Goal: Task Accomplishment & Management: Manage account settings

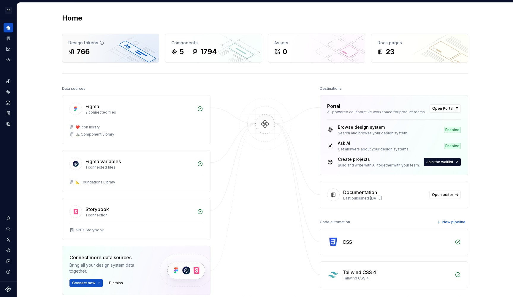
click at [89, 48] on div "766" at bounding box center [110, 52] width 85 height 10
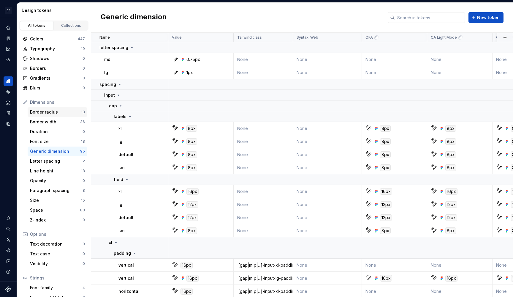
click at [54, 115] on div "Border radius" at bounding box center [55, 112] width 51 height 6
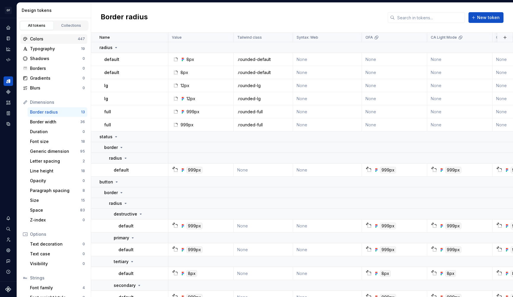
click at [58, 40] on div "Colors" at bounding box center [54, 39] width 48 height 6
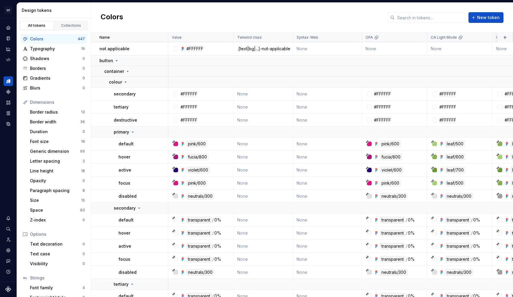
click at [66, 18] on div "All tokens Collections" at bounding box center [54, 24] width 74 height 12
click at [65, 24] on div "Collections" at bounding box center [71, 25] width 30 height 5
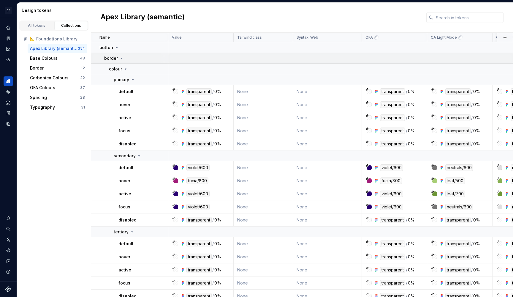
click at [120, 57] on icon at bounding box center [121, 58] width 5 height 5
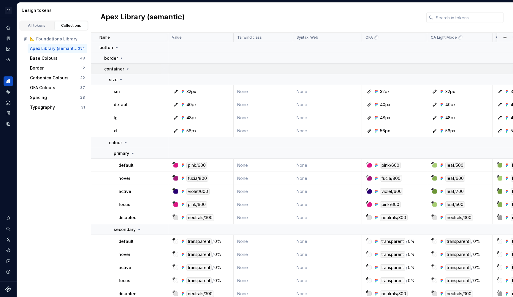
click at [126, 67] on icon at bounding box center [127, 69] width 5 height 5
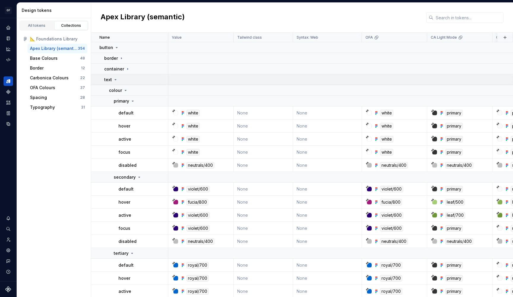
click at [116, 80] on icon at bounding box center [115, 79] width 5 height 5
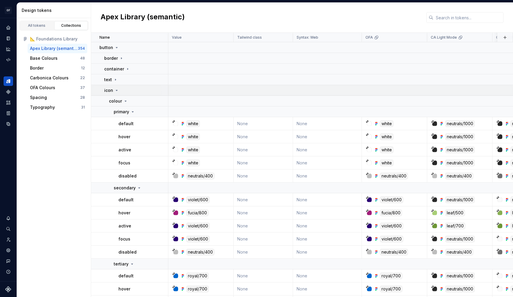
click at [117, 89] on icon at bounding box center [116, 90] width 5 height 5
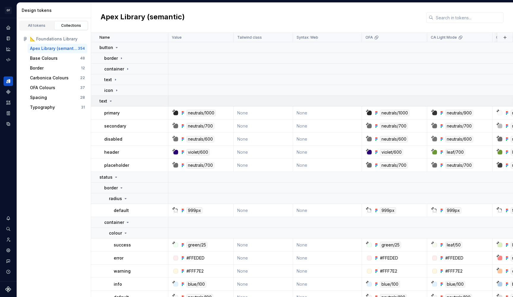
click at [110, 100] on icon at bounding box center [110, 101] width 5 height 5
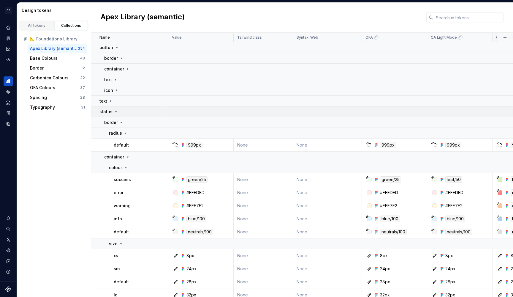
click at [115, 110] on icon at bounding box center [116, 111] width 5 height 5
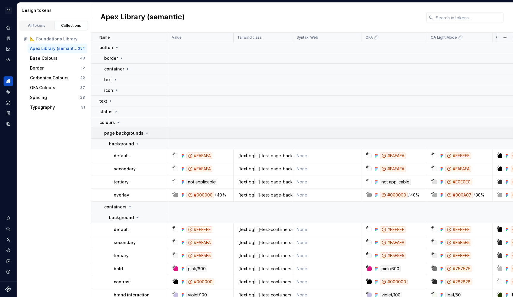
click at [145, 132] on icon at bounding box center [147, 133] width 5 height 5
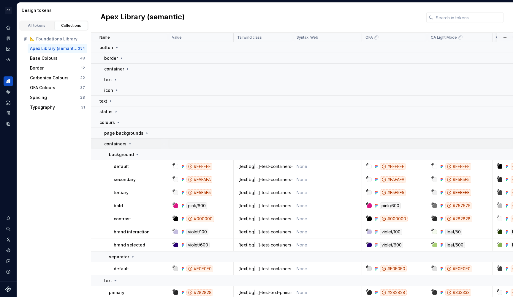
click at [130, 143] on icon at bounding box center [130, 143] width 5 height 5
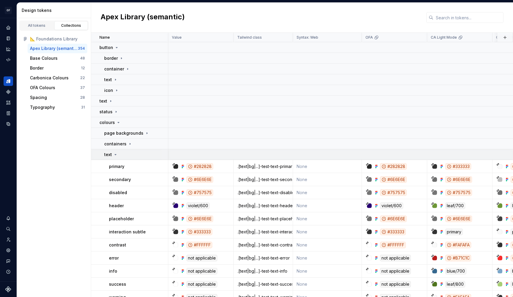
click at [117, 155] on icon at bounding box center [115, 154] width 5 height 5
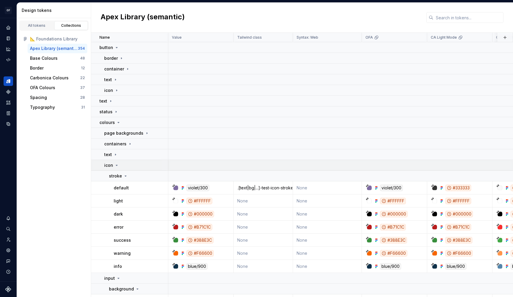
click at [116, 166] on icon at bounding box center [116, 165] width 5 height 5
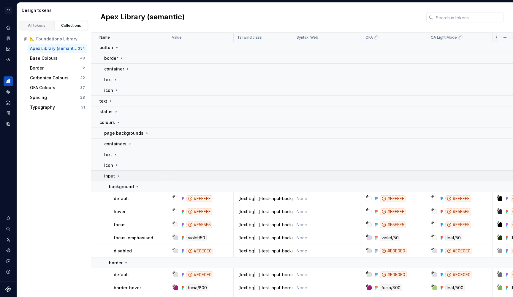
click at [118, 176] on icon at bounding box center [118, 176] width 1 height 1
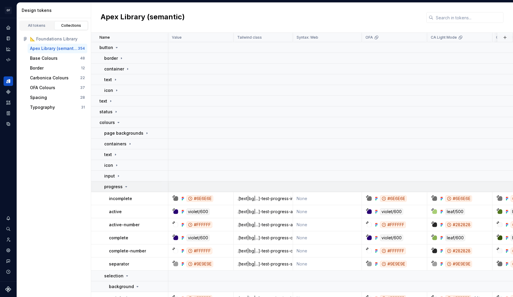
click at [126, 186] on icon at bounding box center [126, 186] width 1 height 1
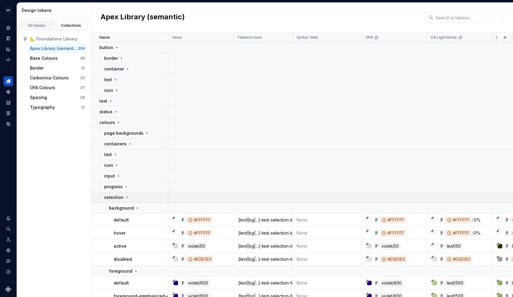
click at [127, 197] on icon at bounding box center [127, 197] width 1 height 1
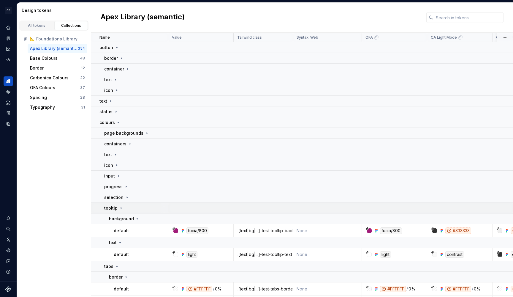
click at [122, 209] on icon at bounding box center [121, 208] width 5 height 5
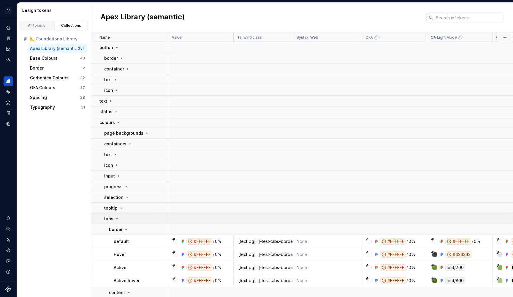
click at [117, 219] on icon at bounding box center [117, 218] width 5 height 5
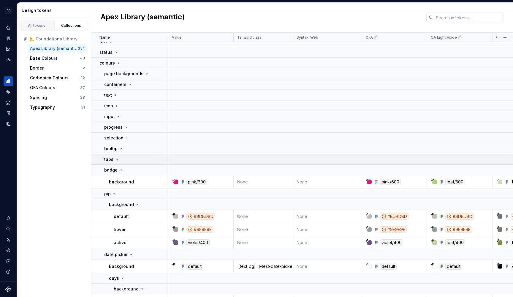
scroll to position [61, 0]
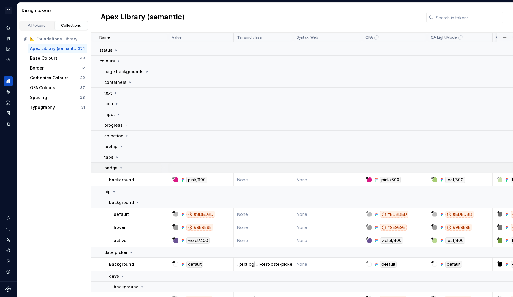
click at [122, 168] on icon at bounding box center [121, 167] width 5 height 5
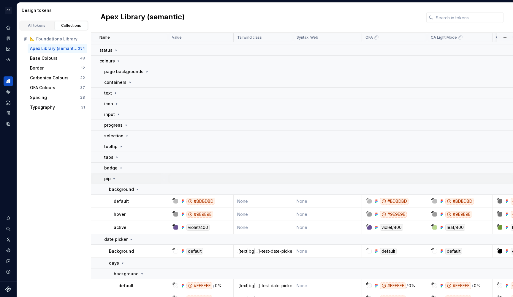
click at [114, 178] on icon at bounding box center [114, 178] width 1 height 1
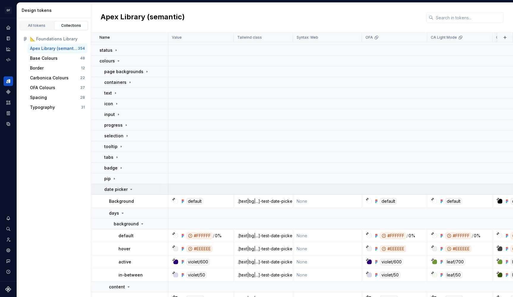
click at [129, 187] on icon at bounding box center [131, 189] width 5 height 5
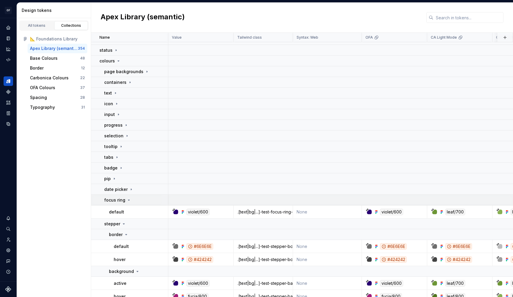
click at [127, 198] on icon at bounding box center [129, 200] width 5 height 5
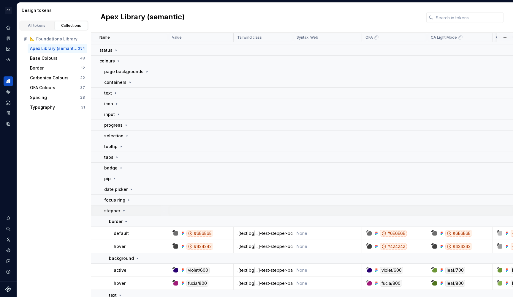
click at [124, 209] on icon at bounding box center [124, 210] width 5 height 5
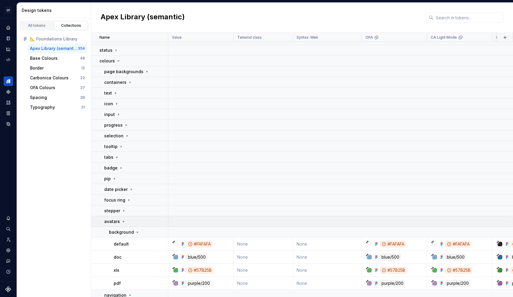
click at [123, 222] on icon at bounding box center [123, 221] width 5 height 5
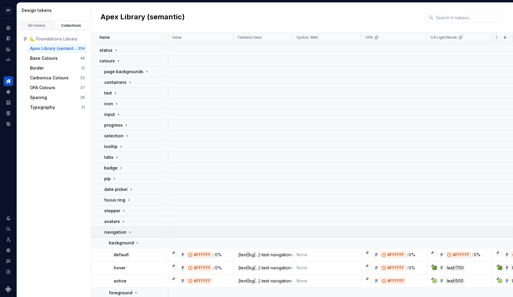
click at [128, 230] on icon at bounding box center [130, 232] width 5 height 5
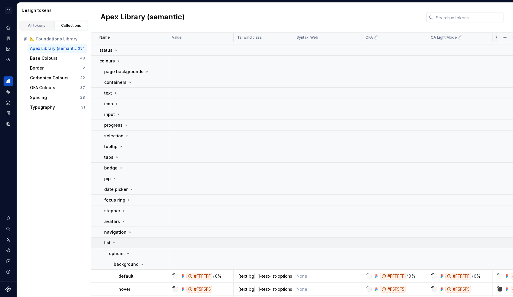
click at [112, 242] on icon at bounding box center [114, 242] width 5 height 5
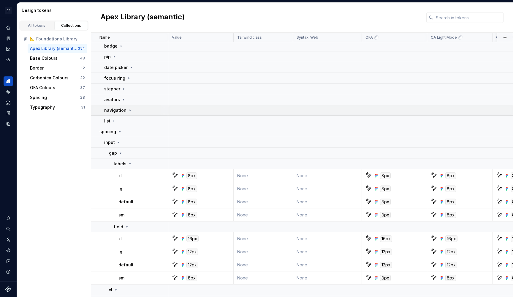
scroll to position [186, 0]
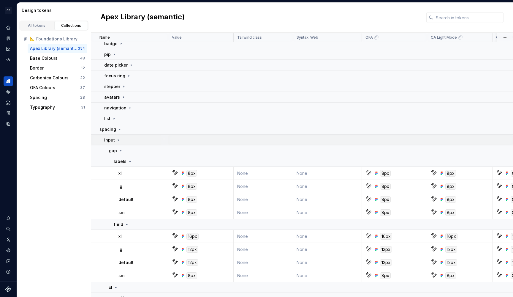
click at [118, 141] on icon at bounding box center [118, 140] width 5 height 5
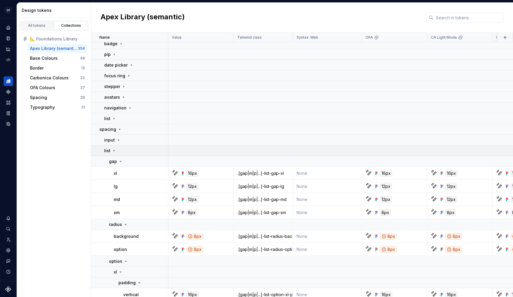
click at [114, 150] on icon at bounding box center [113, 150] width 1 height 1
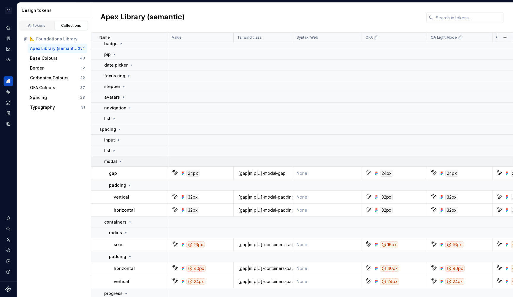
click at [119, 161] on icon at bounding box center [120, 161] width 5 height 5
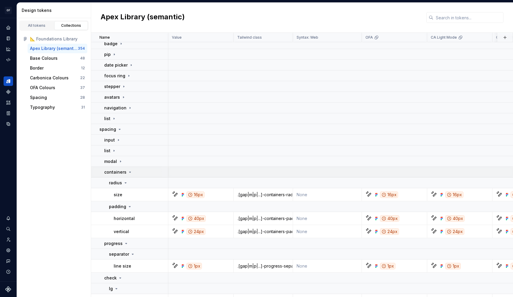
click at [130, 172] on icon at bounding box center [130, 172] width 1 height 1
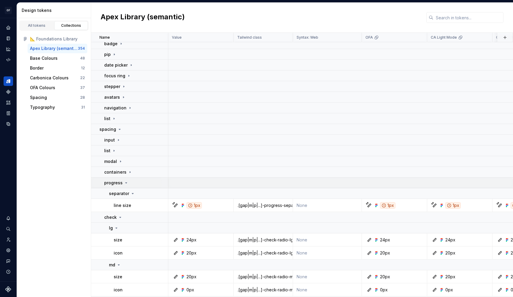
click at [126, 183] on icon at bounding box center [126, 182] width 1 height 1
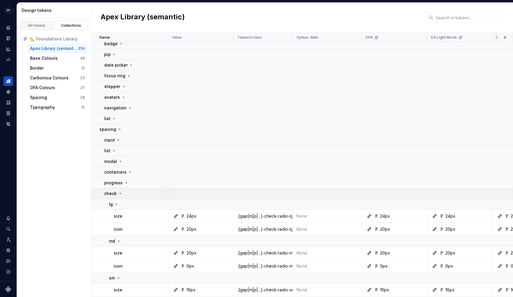
click at [120, 194] on icon at bounding box center [120, 193] width 5 height 5
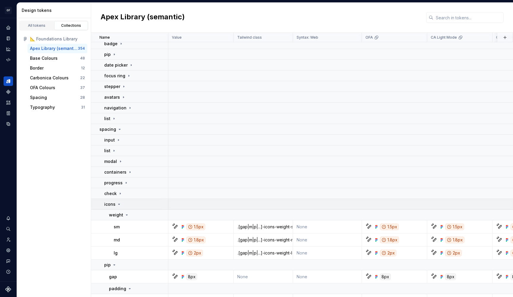
click at [120, 204] on icon at bounding box center [119, 204] width 5 height 5
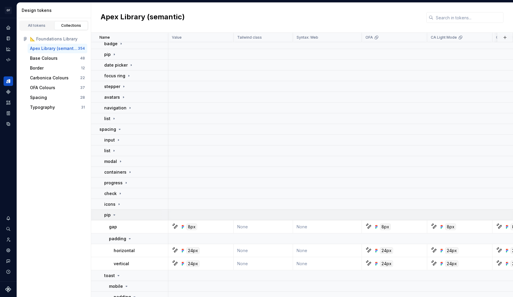
click at [116, 215] on icon at bounding box center [114, 214] width 5 height 5
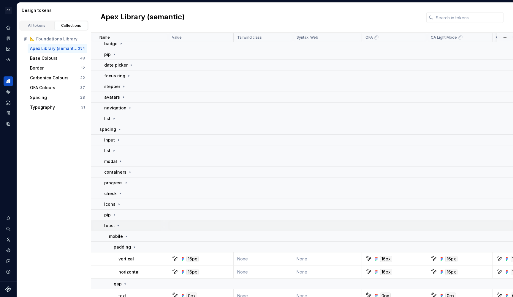
click at [116, 223] on div "toast" at bounding box center [112, 226] width 17 height 6
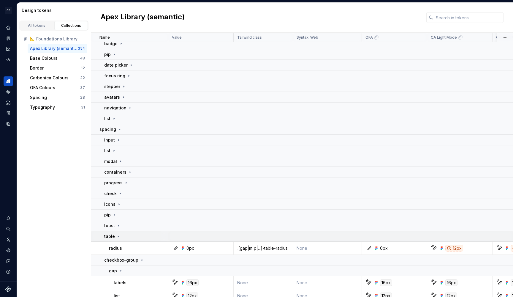
click at [118, 233] on div "table" at bounding box center [112, 236] width 17 height 6
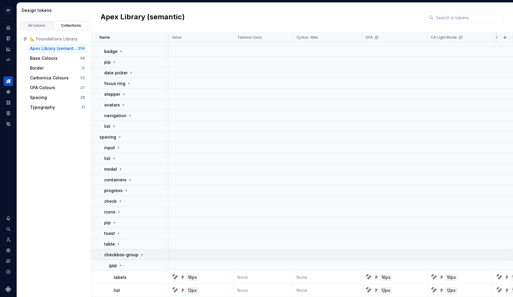
click at [141, 254] on icon at bounding box center [141, 254] width 1 height 1
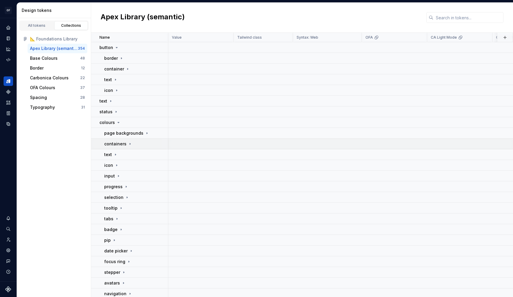
scroll to position [0, 0]
click at [56, 61] on div "Base Colours 48" at bounding box center [58, 58] width 60 height 10
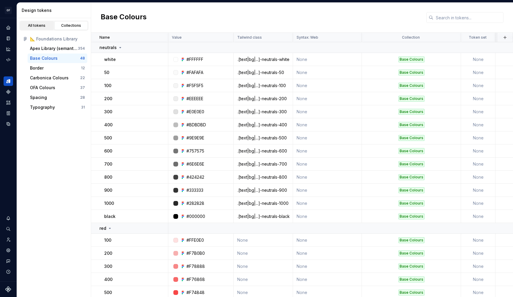
click at [41, 23] on div "All tokens" at bounding box center [37, 25] width 30 height 5
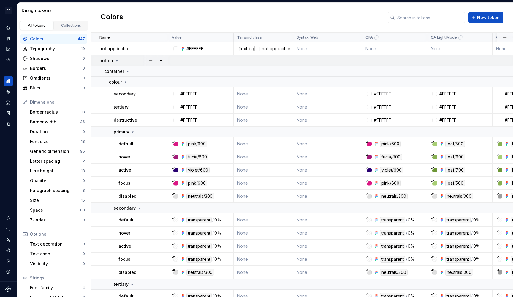
click at [119, 58] on div "button" at bounding box center [134, 61] width 68 height 6
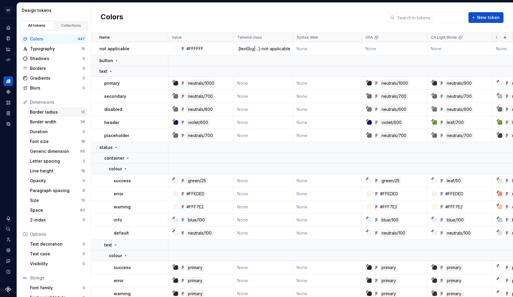
click at [47, 112] on div "Border radius" at bounding box center [55, 112] width 51 height 6
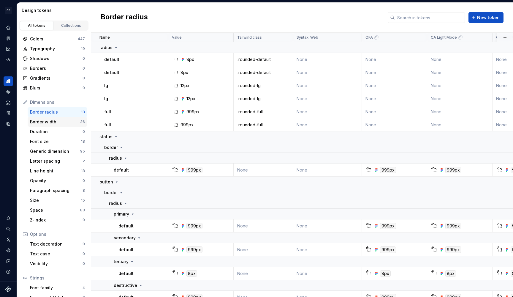
click at [52, 125] on div "Border width 36" at bounding box center [58, 122] width 60 height 10
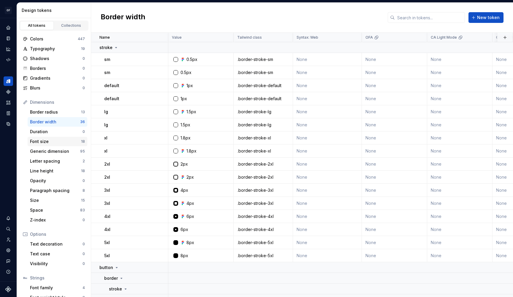
click at [56, 145] on div "Font size 18" at bounding box center [58, 142] width 60 height 10
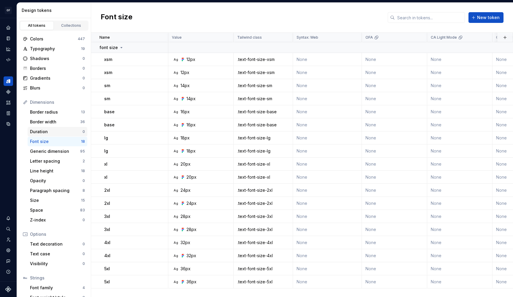
click at [55, 135] on div "Duration 0" at bounding box center [58, 132] width 60 height 10
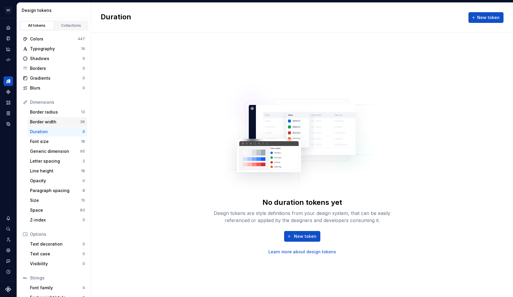
click at [55, 124] on div "Border width" at bounding box center [55, 122] width 50 height 6
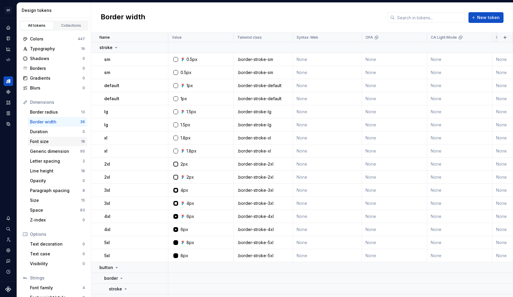
click at [56, 139] on div "Font size" at bounding box center [55, 141] width 51 height 6
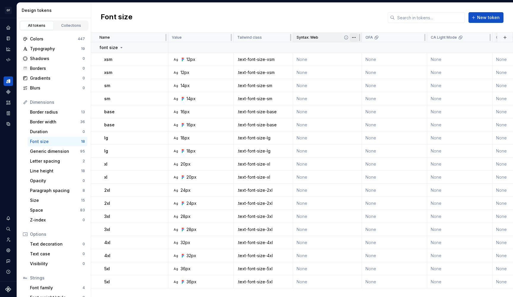
click at [355, 37] on html "OF APEX AL Design system data Design tokens All tokens Collections Colors 447 T…" at bounding box center [256, 148] width 513 height 297
click at [369, 82] on div "Delete property" at bounding box center [380, 83] width 39 height 6
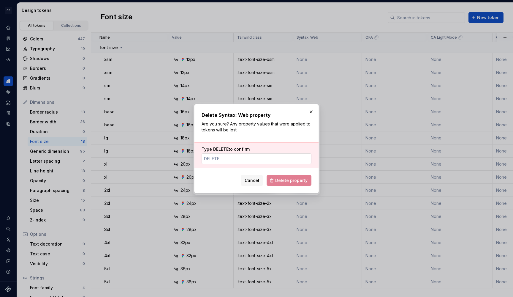
click at [263, 157] on input "Type DELETE to confirm" at bounding box center [257, 158] width 110 height 11
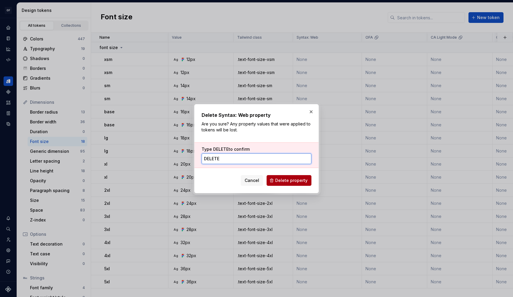
type input "DELETE"
click at [306, 181] on span "Delete property" at bounding box center [291, 180] width 32 height 6
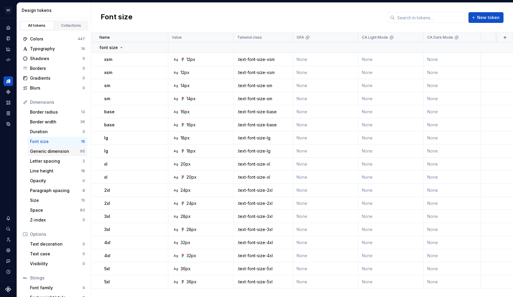
click at [56, 150] on div "Generic dimension" at bounding box center [55, 151] width 50 height 6
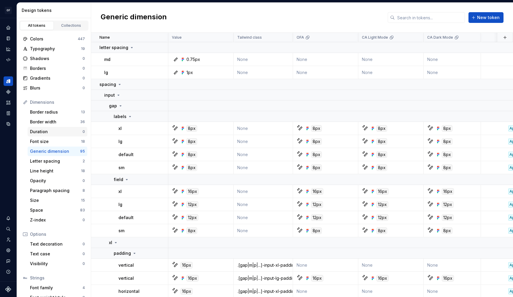
click at [56, 130] on div "Duration" at bounding box center [56, 132] width 53 height 6
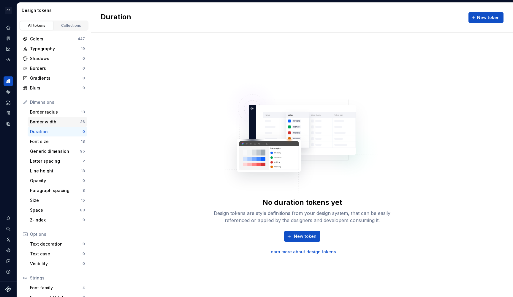
click at [55, 118] on div "Border width 36" at bounding box center [58, 122] width 60 height 10
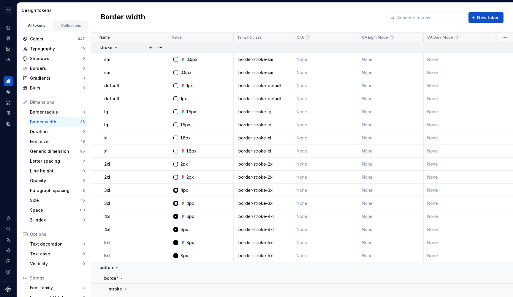
click at [116, 48] on icon at bounding box center [116, 47] width 5 height 5
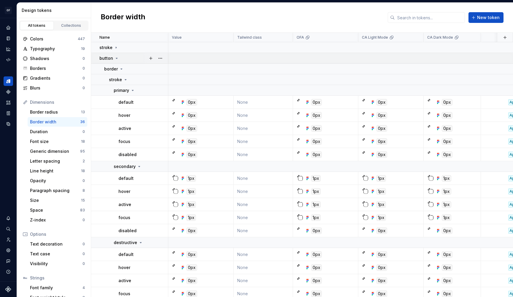
click at [116, 57] on icon at bounding box center [116, 58] width 5 height 5
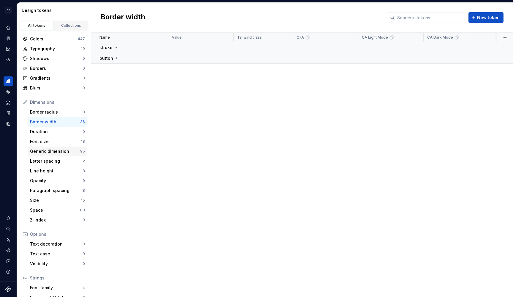
click at [56, 149] on div "Generic dimension" at bounding box center [55, 151] width 50 height 6
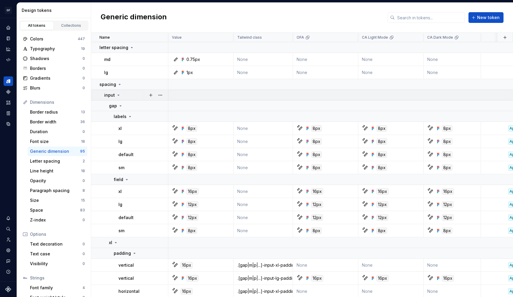
click at [119, 95] on icon at bounding box center [118, 95] width 5 height 5
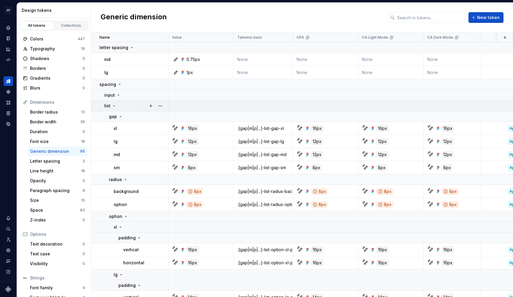
click at [116, 105] on div "list" at bounding box center [136, 106] width 64 height 6
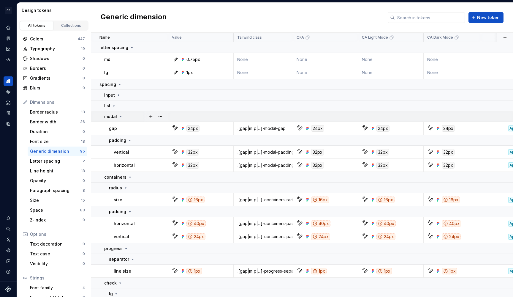
click at [118, 115] on icon at bounding box center [120, 116] width 5 height 5
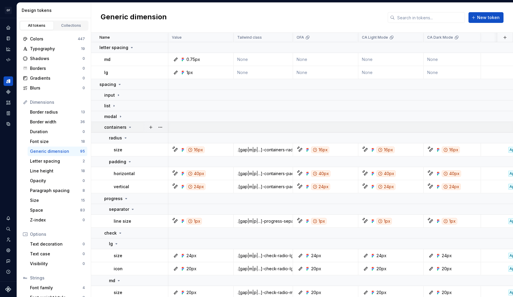
click at [130, 127] on icon at bounding box center [130, 127] width 5 height 5
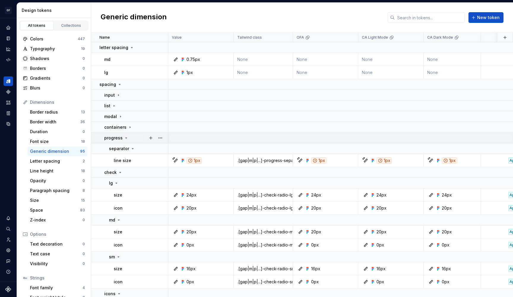
click at [127, 137] on icon at bounding box center [126, 137] width 5 height 5
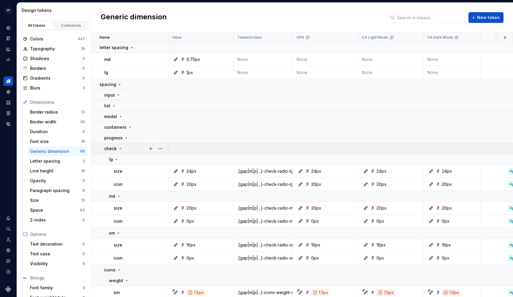
click at [121, 147] on icon at bounding box center [120, 148] width 5 height 5
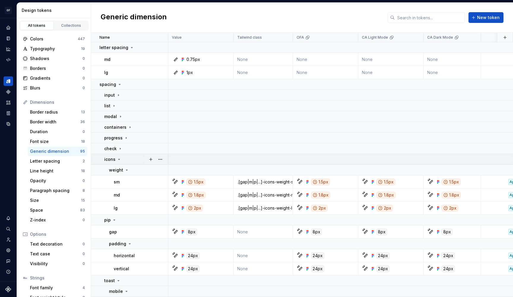
click at [119, 159] on icon at bounding box center [119, 159] width 1 height 1
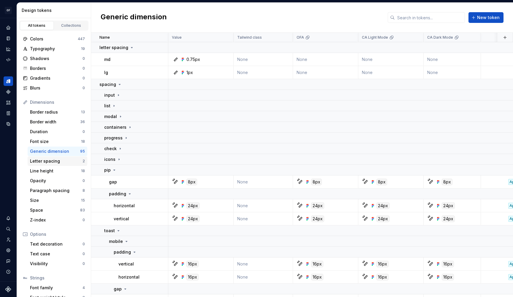
click at [60, 163] on div "Letter spacing" at bounding box center [56, 161] width 53 height 6
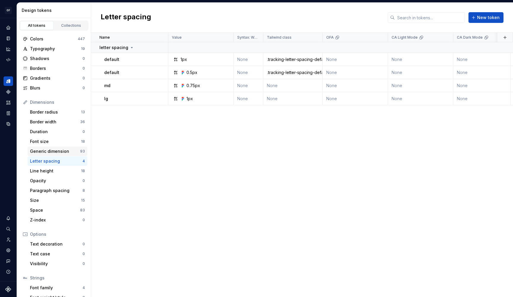
click at [52, 151] on div "Generic dimension" at bounding box center [55, 151] width 50 height 6
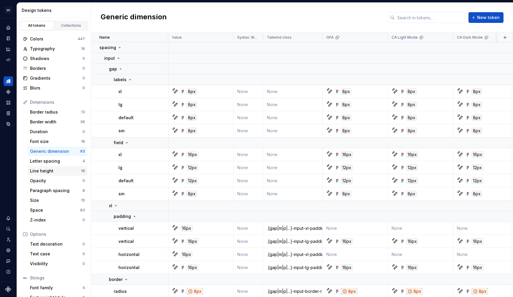
click at [56, 172] on div "Line height" at bounding box center [55, 171] width 51 height 6
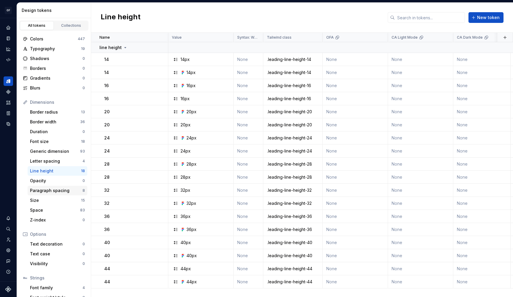
click at [65, 189] on div "Paragraph spacing" at bounding box center [56, 190] width 53 height 6
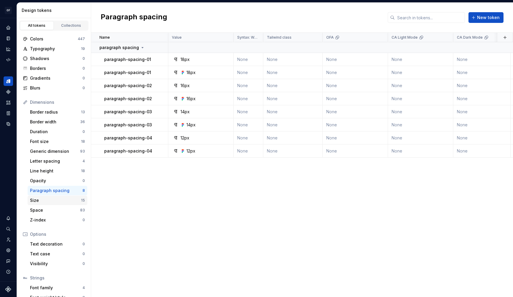
click at [61, 200] on div "Size" at bounding box center [55, 200] width 51 height 6
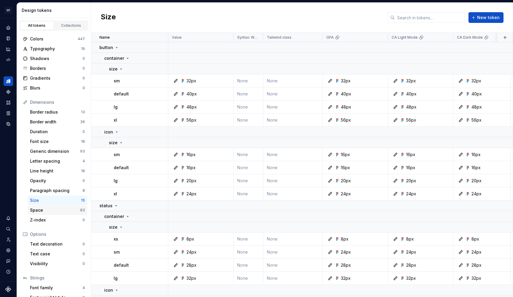
click at [52, 208] on div "Space" at bounding box center [55, 210] width 50 height 6
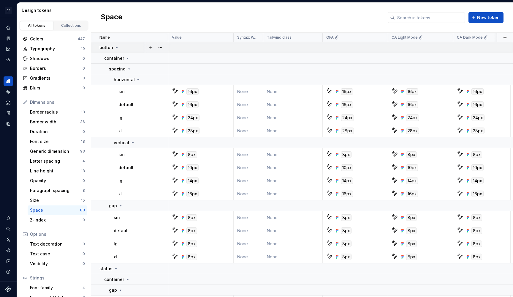
click at [116, 47] on icon at bounding box center [116, 47] width 5 height 5
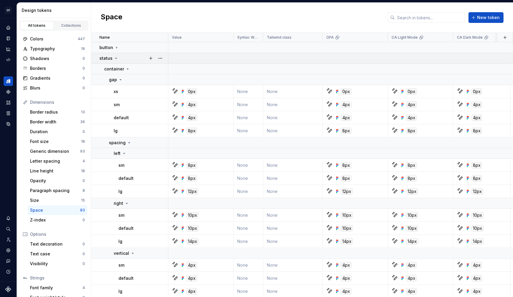
click at [116, 57] on icon at bounding box center [116, 58] width 5 height 5
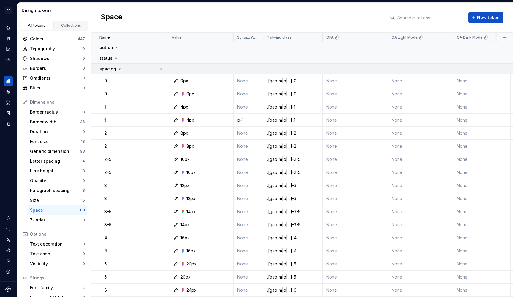
click at [118, 66] on div "spacing" at bounding box center [111, 69] width 23 height 6
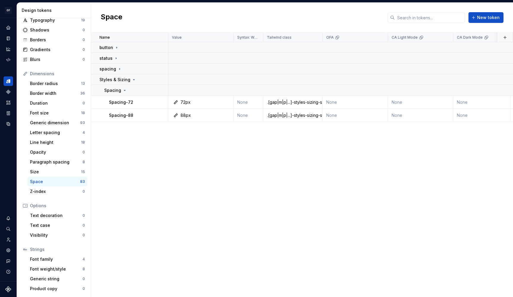
scroll to position [29, 0]
click at [62, 269] on div "Font weight/style" at bounding box center [56, 269] width 53 height 6
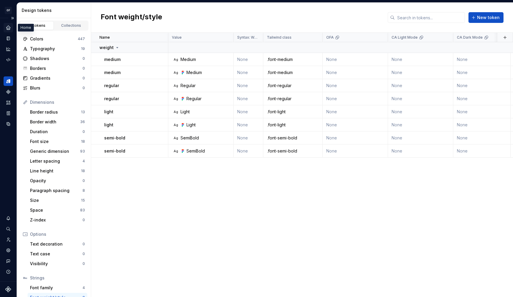
click at [8, 29] on icon "Home" at bounding box center [8, 28] width 4 height 4
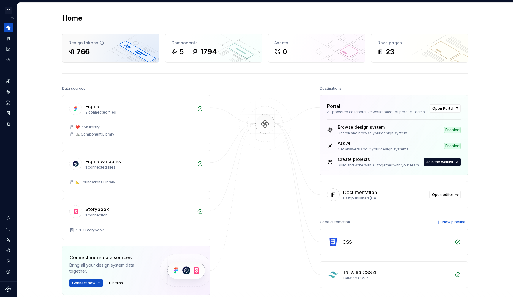
click at [77, 48] on div "766" at bounding box center [83, 52] width 13 height 10
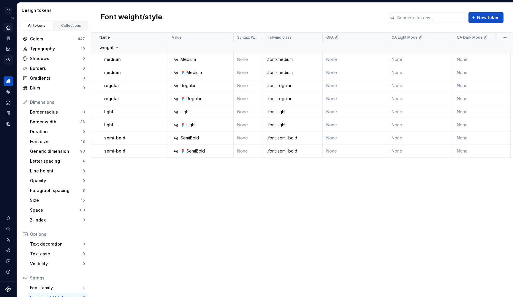
click at [8, 58] on icon "Code automation" at bounding box center [8, 59] width 5 height 5
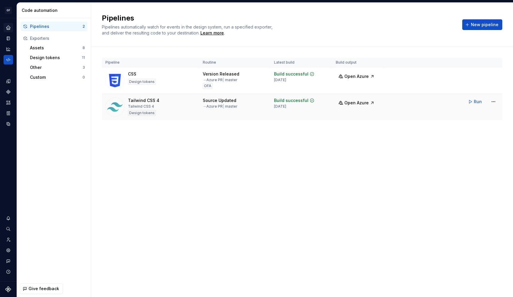
click at [409, 106] on td "Run" at bounding box center [444, 101] width 118 height 15
click at [495, 101] on html "OF APEX AL Design system data Code automation Pipelines 2 Exporters Assets 8 De…" at bounding box center [256, 148] width 513 height 297
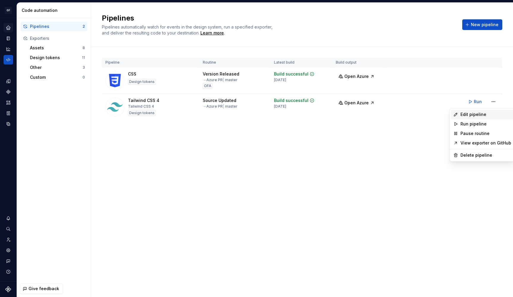
click at [484, 111] on div "Edit pipeline" at bounding box center [482, 115] width 63 height 10
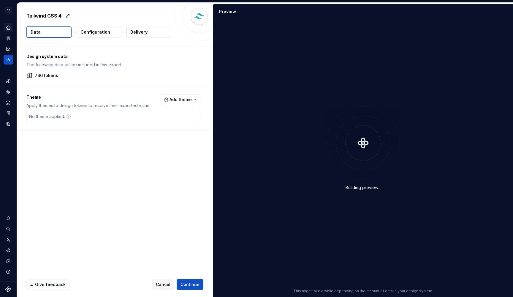
click at [106, 37] on button "Configuration" at bounding box center [99, 32] width 45 height 11
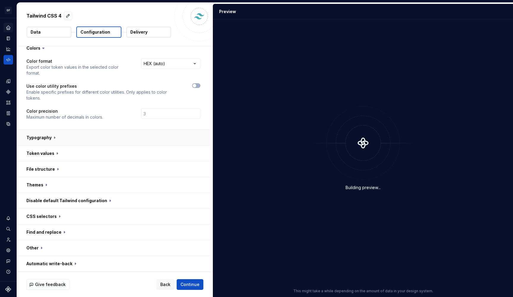
scroll to position [6, 0]
click at [52, 136] on button "button" at bounding box center [113, 137] width 193 height 15
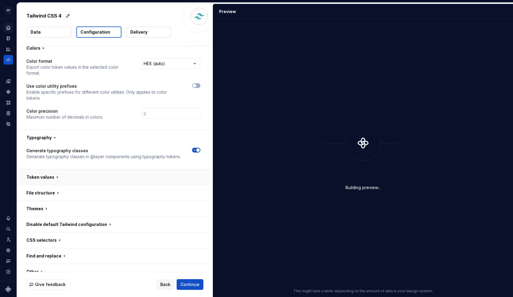
click at [54, 176] on button "button" at bounding box center [113, 176] width 193 height 15
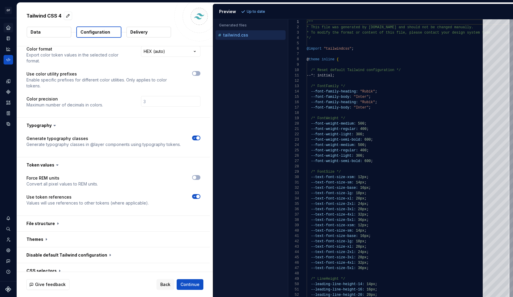
scroll to position [17, 0]
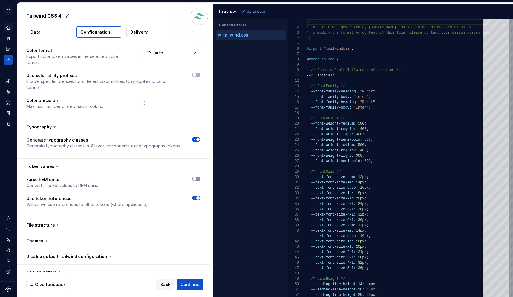
click at [195, 179] on span "button" at bounding box center [195, 179] width 4 height 4
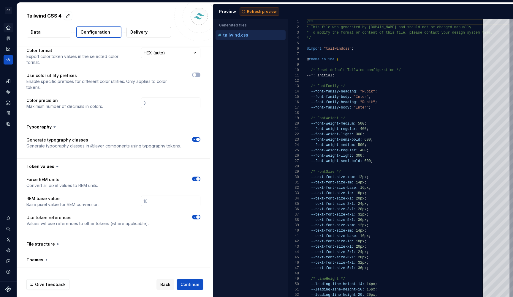
click at [253, 9] on button "Refresh preview" at bounding box center [260, 11] width 40 height 8
type textarea "**********"
click at [191, 285] on span "Continue" at bounding box center [190, 284] width 19 height 6
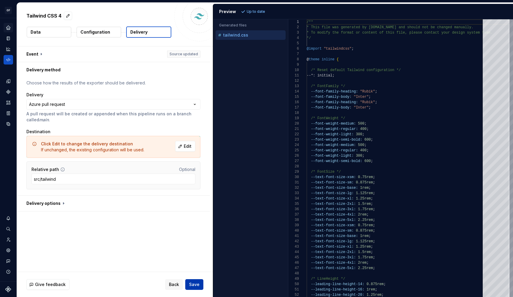
click at [191, 285] on span "Save" at bounding box center [194, 284] width 10 height 6
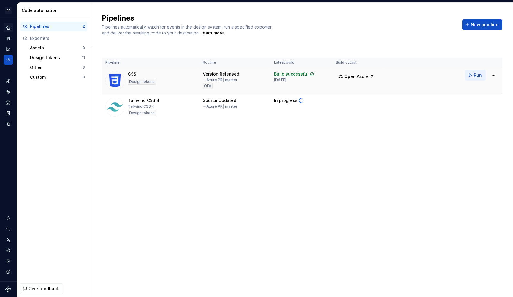
click at [473, 77] on button "Run" at bounding box center [476, 75] width 20 height 11
click at [11, 81] on icon "Design tokens" at bounding box center [8, 80] width 5 height 5
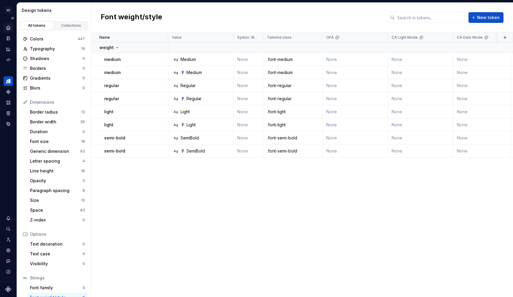
click at [36, 30] on link "All tokens" at bounding box center [37, 25] width 34 height 9
click at [39, 38] on div "Colors" at bounding box center [54, 39] width 48 height 6
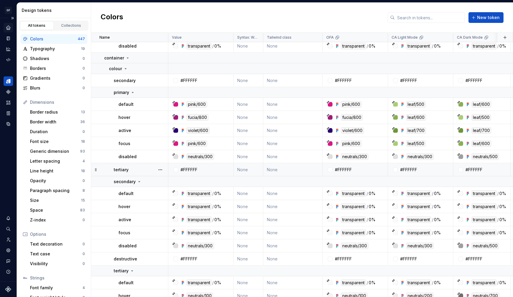
scroll to position [333, 0]
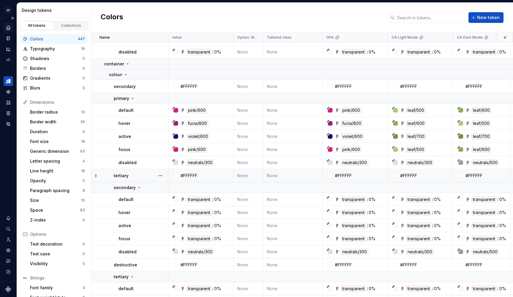
click at [141, 175] on div "tertiary" at bounding box center [141, 176] width 54 height 6
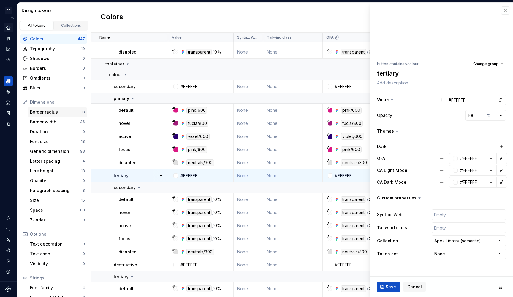
click at [56, 110] on div "Border radius" at bounding box center [55, 112] width 51 height 6
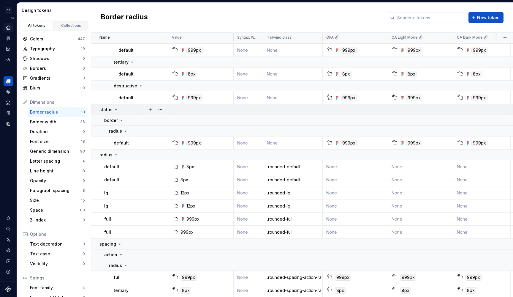
scroll to position [68, 0]
click at [161, 176] on button "button" at bounding box center [160, 180] width 8 height 8
click at [160, 176] on button "button" at bounding box center [160, 180] width 8 height 8
click at [177, 209] on div "Delete token" at bounding box center [186, 210] width 39 height 6
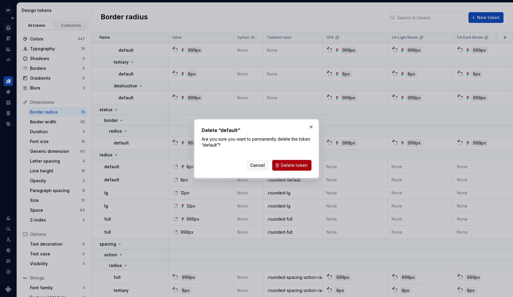
click at [291, 167] on span "Delete token" at bounding box center [294, 165] width 27 height 6
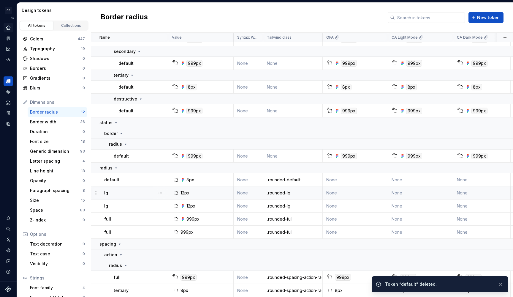
scroll to position [55, 0]
click at [161, 189] on button "button" at bounding box center [160, 193] width 8 height 8
click at [176, 223] on div "Delete token" at bounding box center [186, 223] width 39 height 6
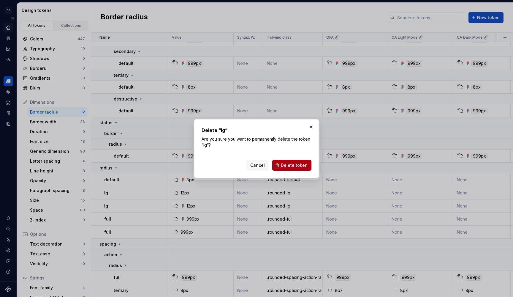
click at [289, 168] on span "Delete token" at bounding box center [294, 165] width 27 height 6
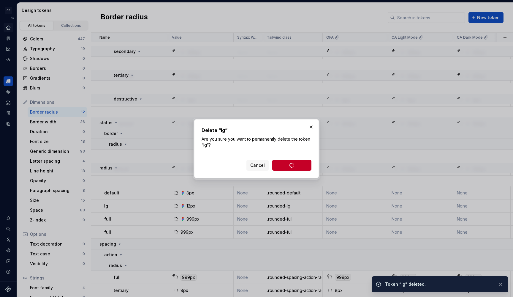
scroll to position [42, 0]
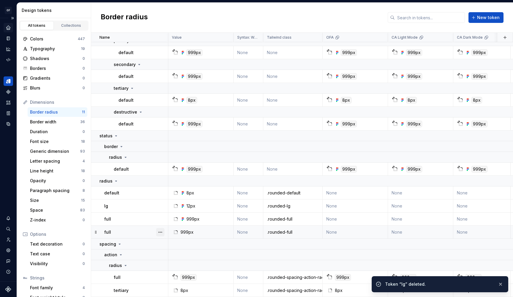
click at [162, 228] on button "button" at bounding box center [160, 232] width 8 height 8
click at [190, 261] on div "Delete token" at bounding box center [186, 262] width 39 height 6
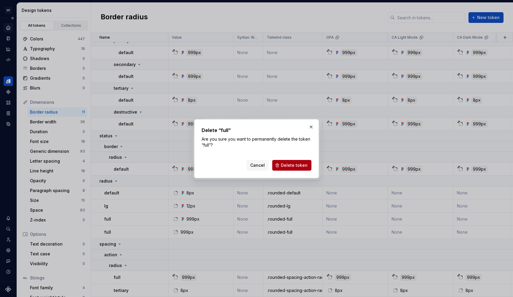
click at [286, 164] on span "Delete token" at bounding box center [294, 165] width 27 height 6
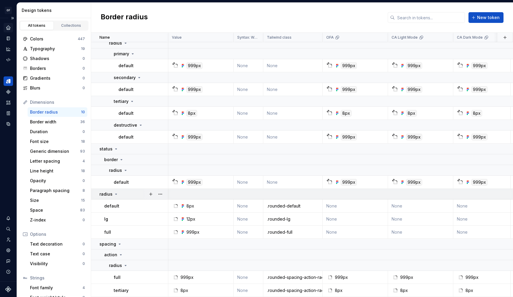
scroll to position [29, 0]
click at [159, 250] on button "button" at bounding box center [160, 254] width 8 height 8
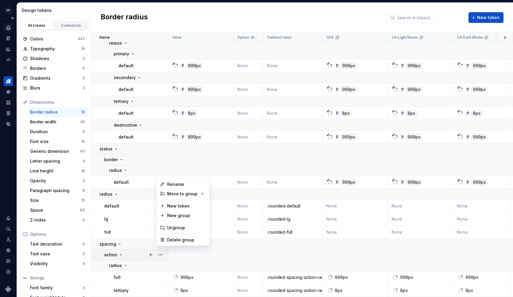
click at [149, 239] on html "OF APEX AL Design system data Design tokens All tokens Collections Colors 447 T…" at bounding box center [256, 148] width 513 height 297
click at [161, 240] on button "button" at bounding box center [160, 244] width 8 height 8
click at [158, 247] on html "OF APEX AL Design system data Design tokens All tokens Collections Colors 447 T…" at bounding box center [256, 148] width 513 height 297
click at [159, 250] on button "button" at bounding box center [160, 254] width 8 height 8
click at [172, 238] on div "Delete group" at bounding box center [186, 240] width 39 height 6
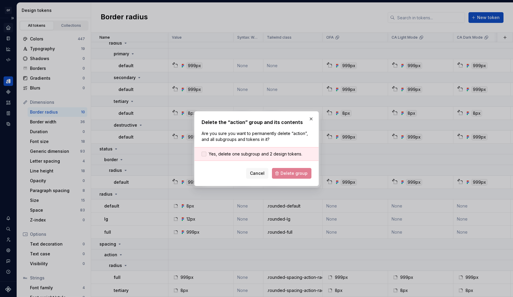
click at [246, 153] on span "Yes, delete one subgroup and 2 design tokens." at bounding box center [256, 154] width 94 height 6
click at [263, 172] on span "Cancel" at bounding box center [257, 173] width 15 height 6
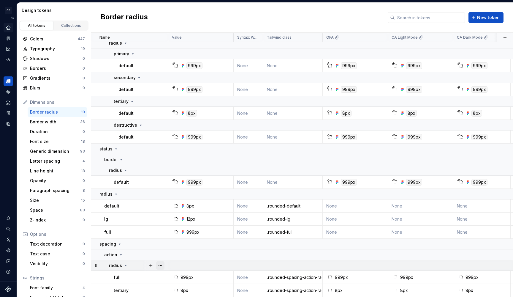
click at [161, 261] on button "button" at bounding box center [160, 265] width 8 height 8
click at [174, 250] on div "Delete group" at bounding box center [186, 250] width 39 height 6
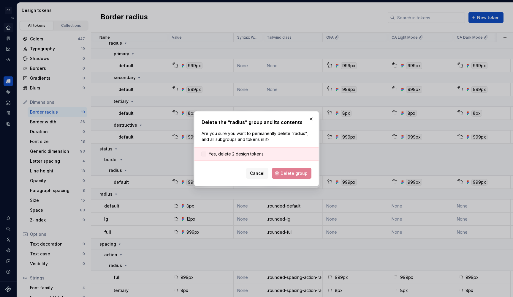
click at [254, 155] on span "Yes, delete 2 design tokens." at bounding box center [237, 154] width 56 height 6
click at [285, 170] on span "Delete group" at bounding box center [294, 173] width 27 height 6
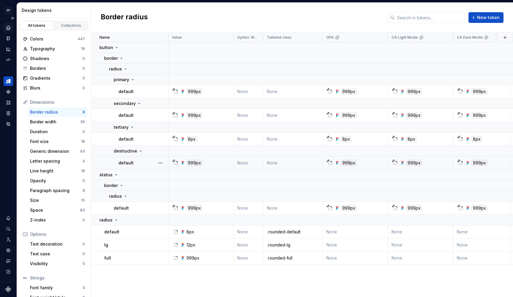
scroll to position [0, 0]
click at [52, 125] on div "Border width 36" at bounding box center [58, 122] width 60 height 10
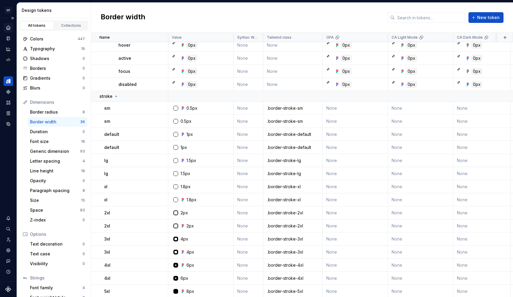
scroll to position [298, 0]
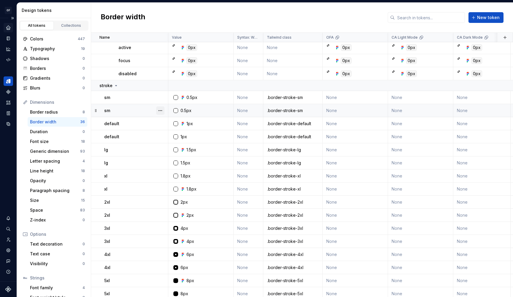
click at [157, 109] on button "button" at bounding box center [160, 110] width 8 height 8
click at [179, 142] on div "Delete token" at bounding box center [186, 144] width 39 height 6
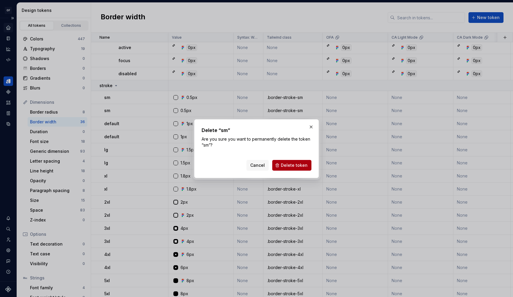
click at [285, 165] on span "Delete token" at bounding box center [294, 165] width 27 height 6
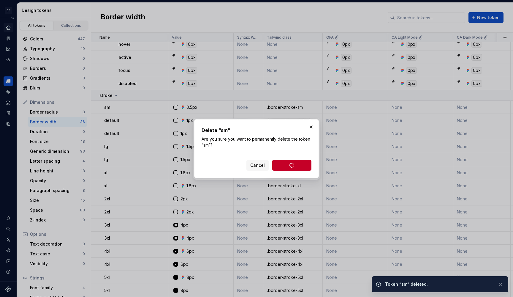
scroll to position [292, 0]
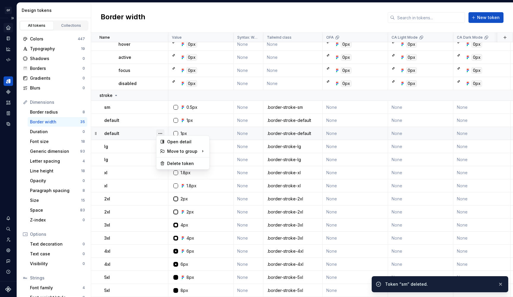
click at [162, 130] on button "button" at bounding box center [160, 133] width 8 height 8
click at [181, 163] on div "Delete token" at bounding box center [186, 163] width 39 height 6
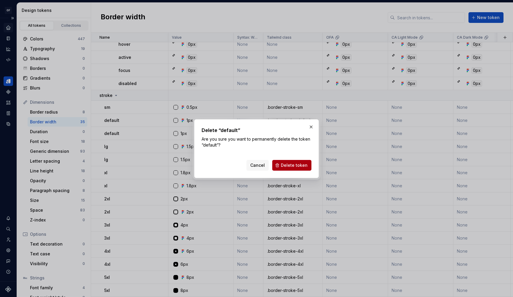
click at [281, 162] on button "Delete token" at bounding box center [291, 165] width 39 height 11
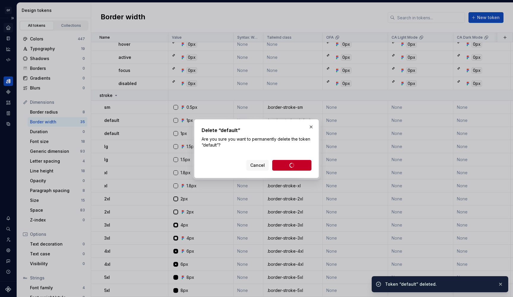
scroll to position [279, 0]
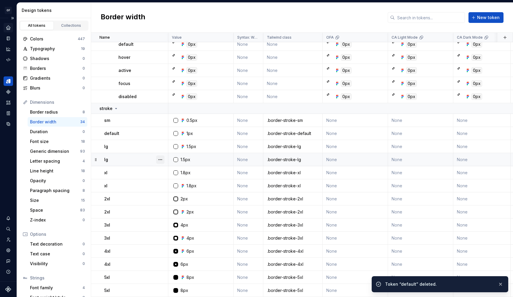
click at [162, 155] on button "button" at bounding box center [160, 159] width 8 height 8
click at [175, 185] on div "Delete token" at bounding box center [183, 190] width 51 height 10
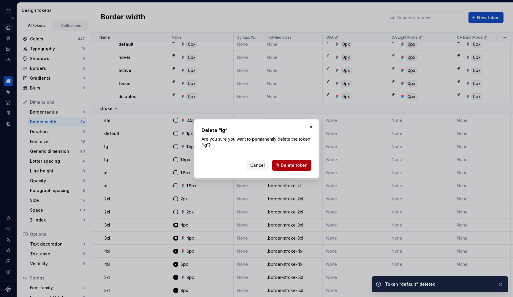
click at [287, 162] on span "Delete token" at bounding box center [294, 165] width 27 height 6
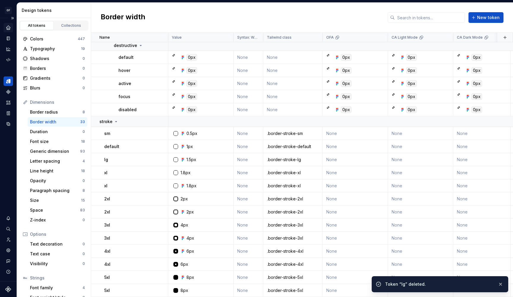
click at [162, 169] on div at bounding box center [160, 172] width 15 height 13
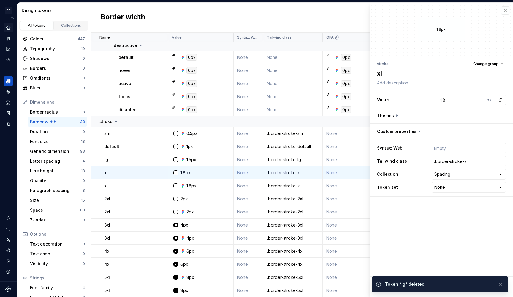
click at [162, 169] on button "button" at bounding box center [160, 172] width 8 height 8
click at [179, 201] on div "Delete token" at bounding box center [186, 203] width 39 height 6
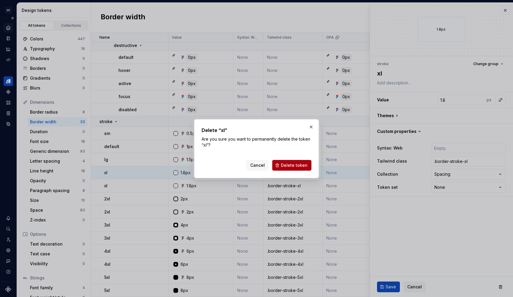
click at [292, 167] on span "Delete token" at bounding box center [294, 165] width 27 height 6
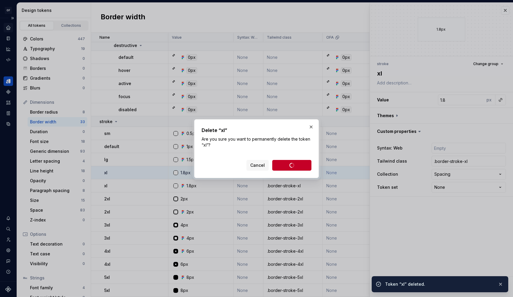
type textarea "*"
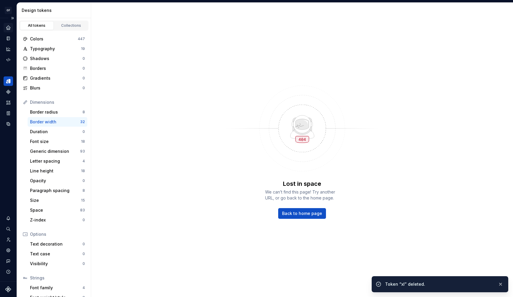
scroll to position [253, 0]
click at [38, 127] on div "Duration 0" at bounding box center [58, 132] width 60 height 10
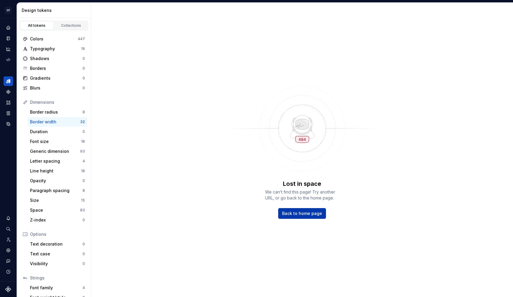
click at [300, 211] on span "Back to home page" at bounding box center [302, 213] width 40 height 6
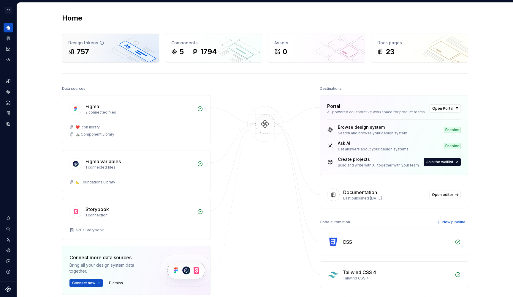
click at [77, 40] on div "Design tokens 757" at bounding box center [110, 48] width 97 height 29
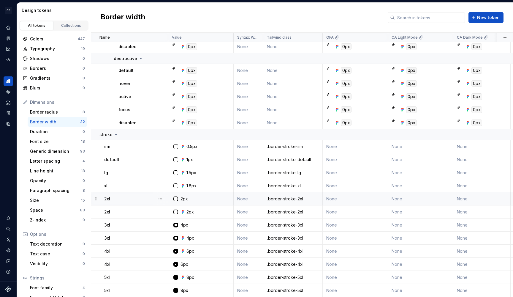
scroll to position [253, 0]
click at [160, 195] on button "button" at bounding box center [160, 199] width 8 height 8
click at [175, 229] on div "Delete token" at bounding box center [186, 229] width 39 height 6
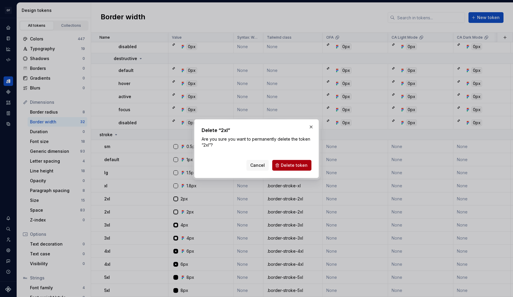
click at [286, 163] on span "Delete token" at bounding box center [294, 165] width 27 height 6
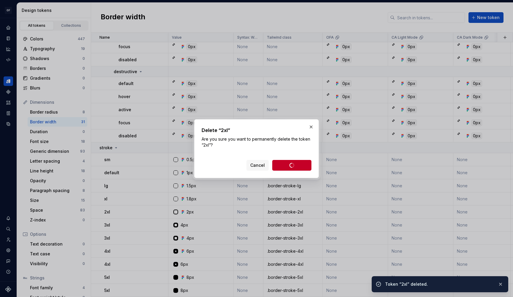
scroll to position [239, 0]
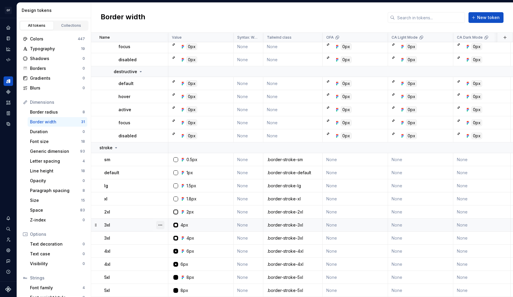
click at [159, 221] on button "button" at bounding box center [160, 225] width 8 height 8
click at [182, 257] on div "Delete token" at bounding box center [186, 255] width 39 height 6
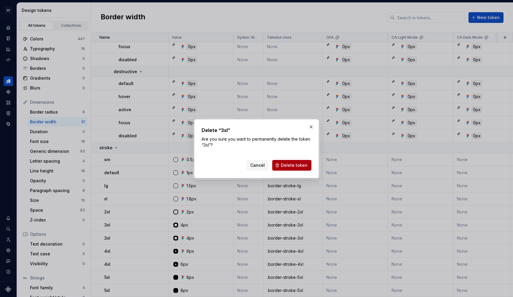
click at [280, 162] on button "Delete token" at bounding box center [291, 165] width 39 height 11
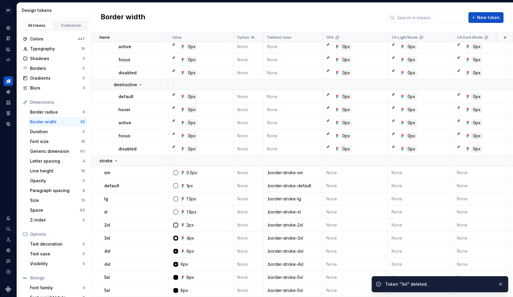
scroll to position [226, 0]
click at [161, 261] on button "button" at bounding box center [160, 264] width 8 height 8
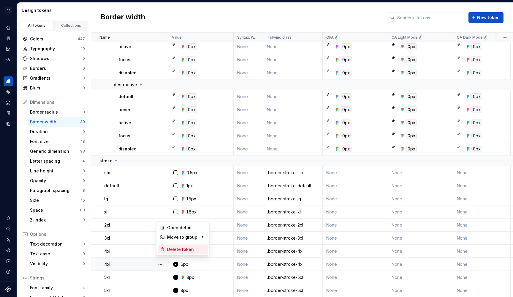
click at [178, 247] on div "Delete token" at bounding box center [186, 249] width 39 height 6
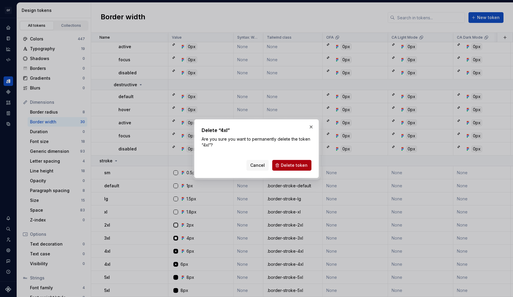
click at [288, 165] on span "Delete token" at bounding box center [294, 165] width 27 height 6
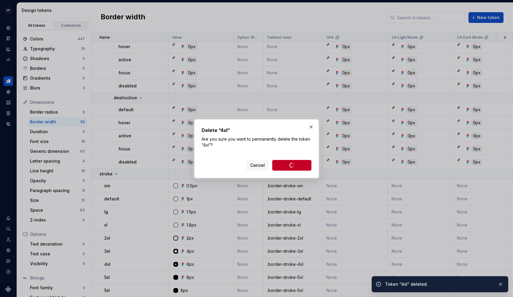
scroll to position [213, 0]
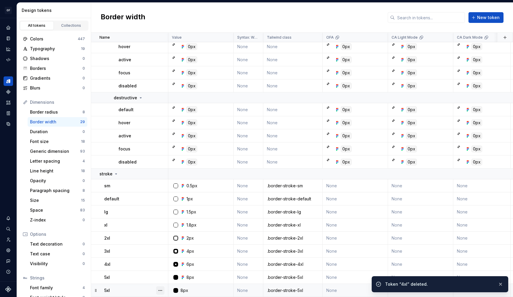
click at [159, 288] on button "button" at bounding box center [160, 290] width 8 height 8
click at [168, 274] on div "Delete token" at bounding box center [186, 275] width 39 height 6
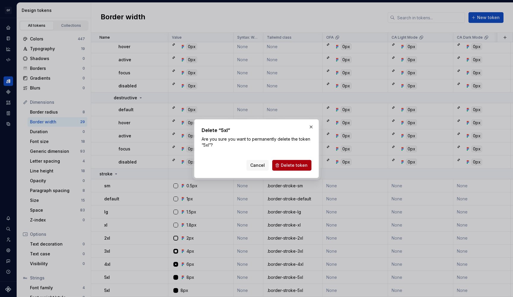
click at [279, 166] on button "Delete token" at bounding box center [291, 165] width 39 height 11
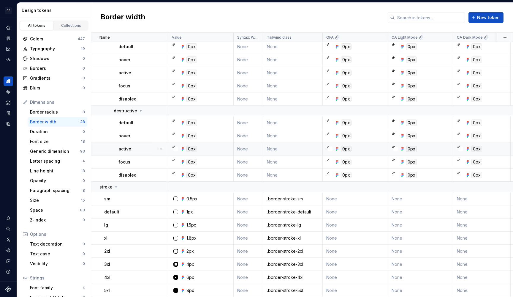
scroll to position [200, 0]
click at [56, 132] on div "Duration" at bounding box center [56, 132] width 53 height 6
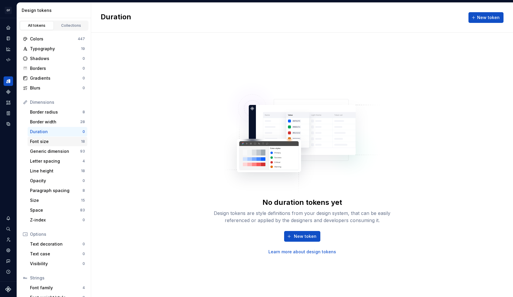
click at [56, 141] on div "Font size" at bounding box center [55, 141] width 51 height 6
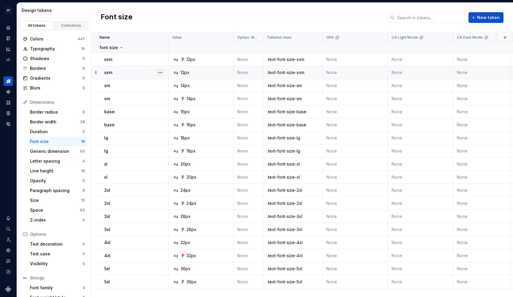
click at [162, 73] on button "button" at bounding box center [160, 72] width 8 height 8
click at [169, 106] on div "Delete token" at bounding box center [186, 106] width 39 height 6
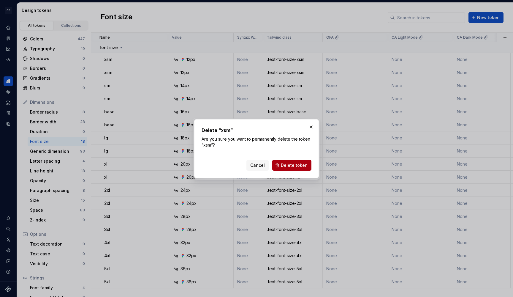
click at [292, 163] on span "Delete token" at bounding box center [294, 165] width 27 height 6
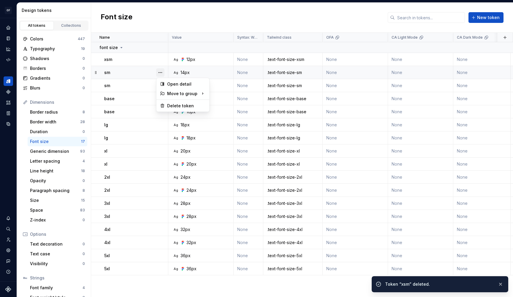
click at [159, 73] on button "button" at bounding box center [160, 72] width 8 height 8
click at [177, 102] on div "Delete token" at bounding box center [183, 106] width 51 height 10
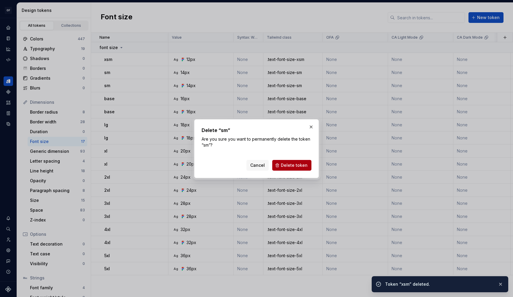
click at [279, 165] on button "Delete token" at bounding box center [291, 165] width 39 height 11
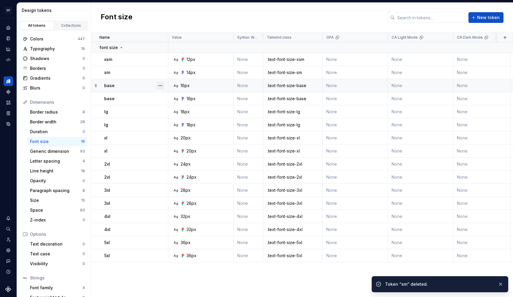
click at [160, 83] on button "button" at bounding box center [160, 85] width 8 height 8
click at [180, 119] on div "Delete token" at bounding box center [186, 119] width 39 height 6
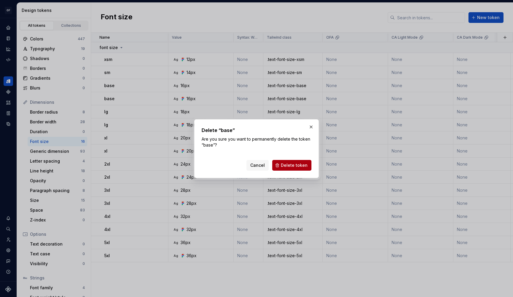
click at [282, 162] on button "Delete token" at bounding box center [291, 165] width 39 height 11
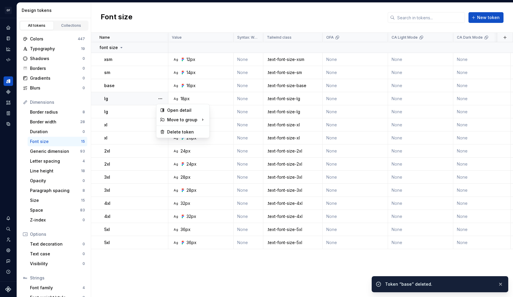
click at [162, 98] on button "button" at bounding box center [160, 98] width 8 height 8
click at [184, 129] on div "Delete token" at bounding box center [186, 132] width 39 height 6
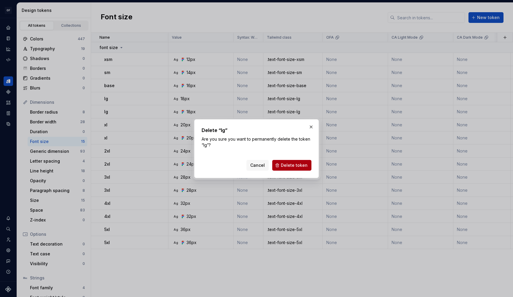
click at [288, 163] on span "Delete token" at bounding box center [294, 165] width 27 height 6
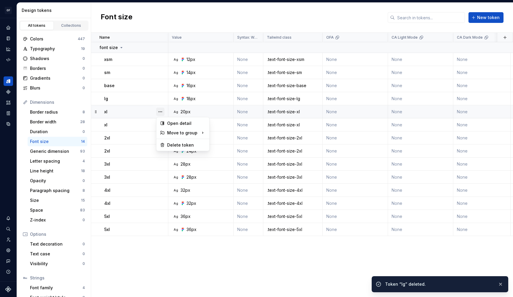
click at [164, 111] on button "button" at bounding box center [160, 112] width 8 height 8
click at [193, 141] on div "Delete token" at bounding box center [183, 145] width 51 height 10
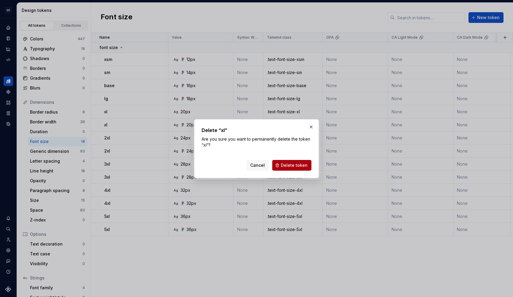
click at [287, 165] on span "Delete token" at bounding box center [294, 165] width 27 height 6
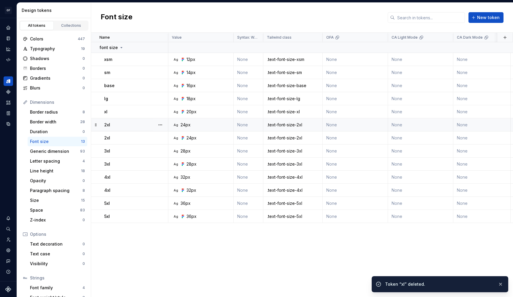
click at [156, 121] on div at bounding box center [160, 124] width 15 height 13
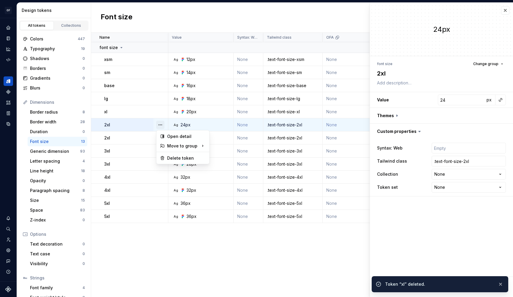
click at [159, 123] on button "button" at bounding box center [160, 125] width 8 height 8
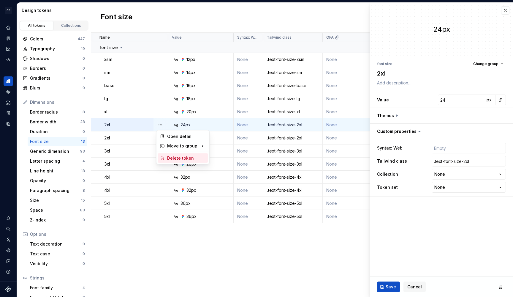
click at [199, 159] on div "Delete token" at bounding box center [186, 158] width 39 height 6
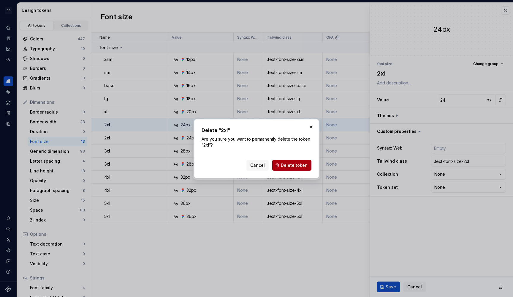
click at [281, 168] on button "Delete token" at bounding box center [291, 165] width 39 height 11
type textarea "*"
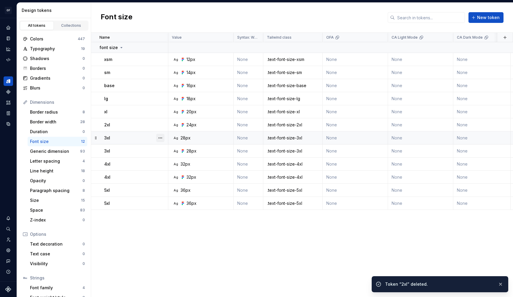
click at [159, 137] on button "button" at bounding box center [160, 138] width 8 height 8
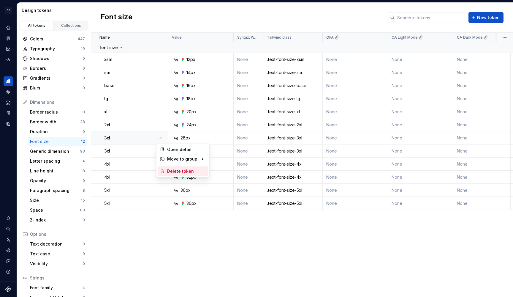
click at [189, 171] on div "Delete token" at bounding box center [186, 171] width 39 height 6
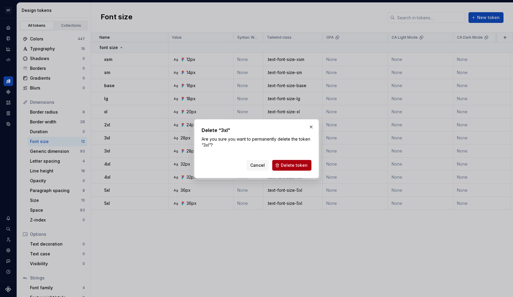
click at [292, 166] on span "Delete token" at bounding box center [294, 165] width 27 height 6
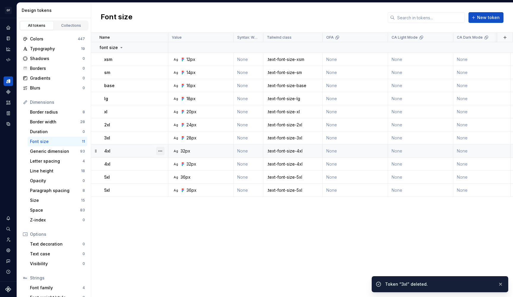
click at [162, 150] on button "button" at bounding box center [160, 151] width 8 height 8
click at [185, 182] on div "Delete token" at bounding box center [186, 184] width 39 height 6
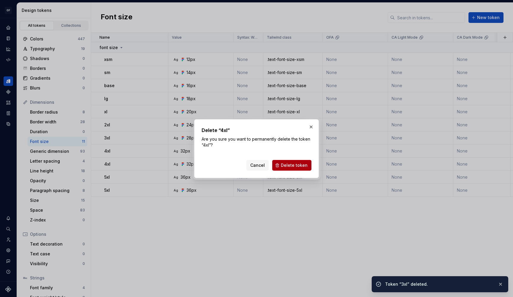
click at [286, 163] on span "Delete token" at bounding box center [294, 165] width 27 height 6
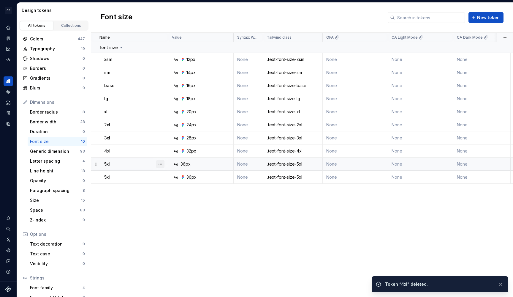
click at [162, 163] on button "button" at bounding box center [160, 164] width 8 height 8
click at [184, 200] on div "Delete token" at bounding box center [183, 197] width 51 height 10
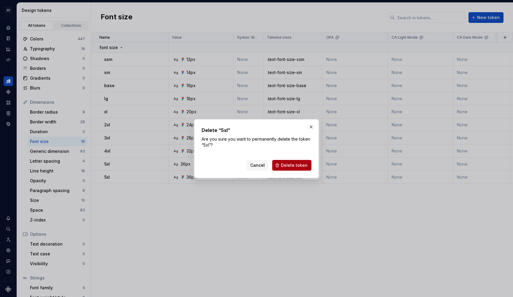
click at [290, 170] on button "Delete token" at bounding box center [291, 165] width 39 height 11
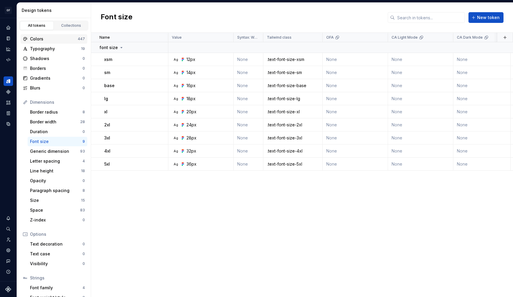
click at [52, 40] on div "Colors" at bounding box center [54, 39] width 48 height 6
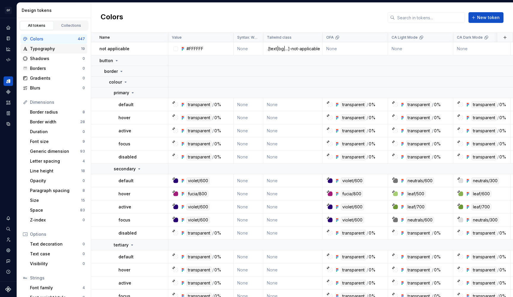
click at [56, 49] on div "Typography" at bounding box center [55, 49] width 51 height 6
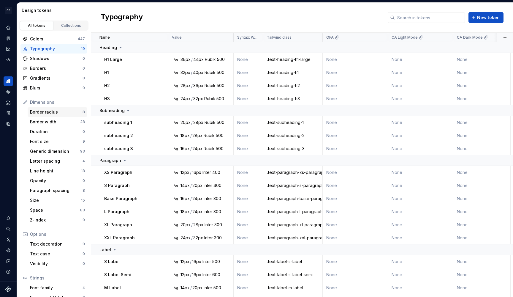
click at [62, 109] on div "Border radius" at bounding box center [56, 112] width 53 height 6
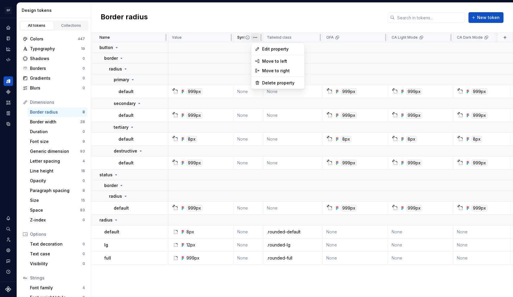
click at [256, 37] on html "OF APEX AL Design system data Design tokens All tokens Collections Colors 447 T…" at bounding box center [256, 148] width 513 height 297
click at [268, 79] on div "Delete property" at bounding box center [278, 83] width 51 height 10
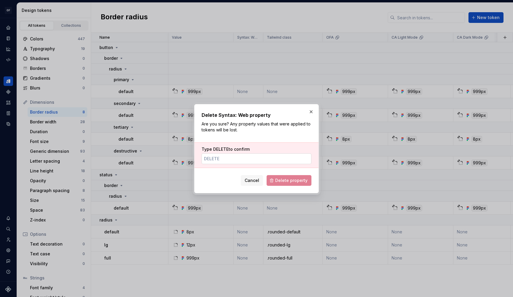
click at [264, 154] on input "Type DELETE to confirm" at bounding box center [257, 158] width 110 height 11
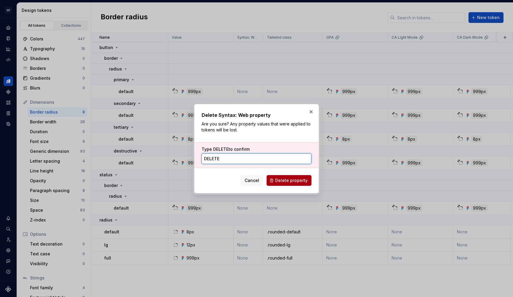
type input "DELETE"
click at [295, 179] on span "Delete property" at bounding box center [291, 180] width 32 height 6
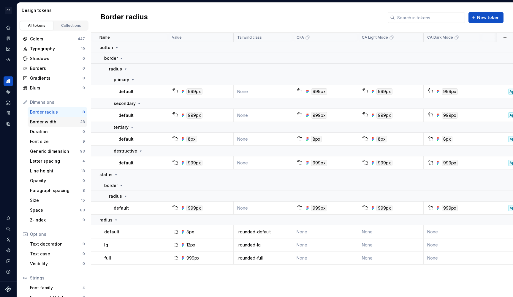
click at [55, 123] on div "Border width" at bounding box center [55, 122] width 50 height 6
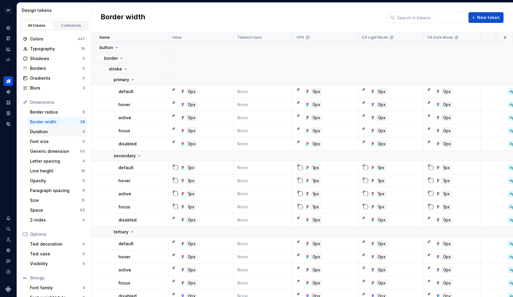
click at [51, 131] on div "Duration" at bounding box center [56, 132] width 53 height 6
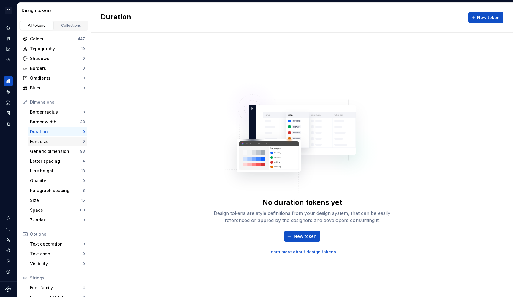
click at [56, 141] on div "Font size" at bounding box center [56, 141] width 53 height 6
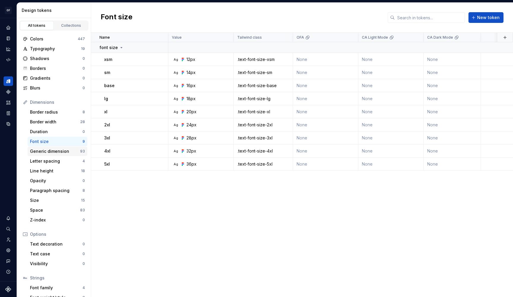
click at [53, 152] on div "Generic dimension" at bounding box center [55, 151] width 50 height 6
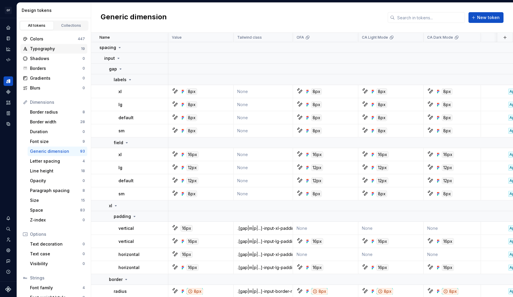
click at [54, 47] on div "Typography" at bounding box center [55, 49] width 51 height 6
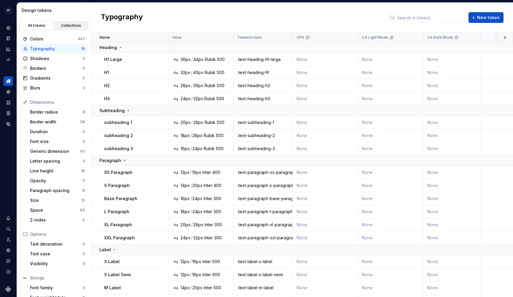
click at [68, 27] on div "Collections" at bounding box center [71, 25] width 30 height 5
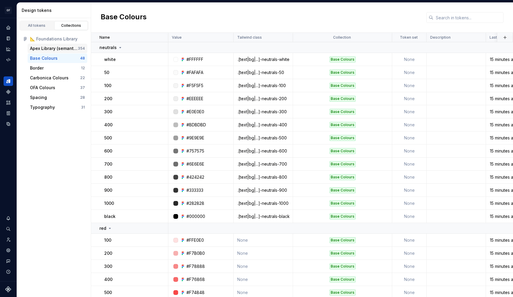
click at [58, 49] on div "Apex Library (semantic)" at bounding box center [54, 48] width 48 height 6
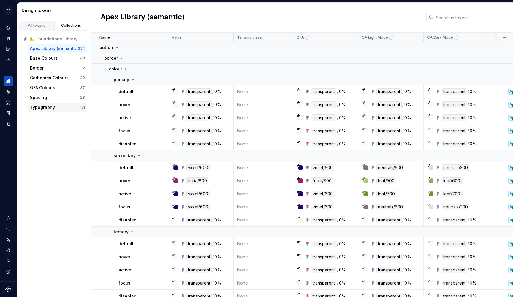
click at [61, 107] on div "Typography" at bounding box center [55, 107] width 51 height 6
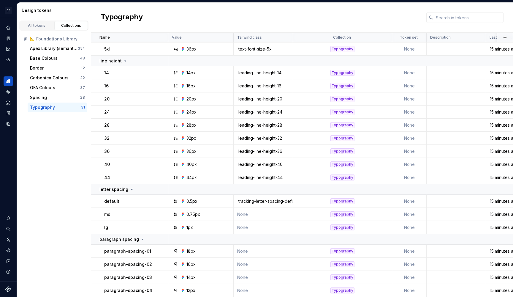
scroll to position [218, 0]
click at [277, 212] on td "None" at bounding box center [263, 214] width 59 height 13
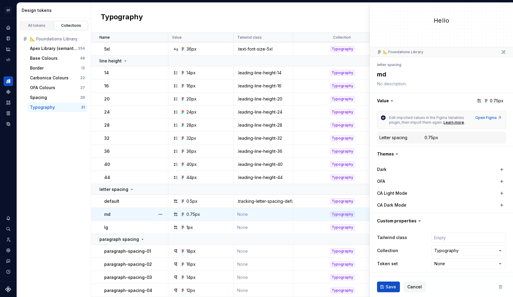
scroll to position [9, 0]
click at [66, 99] on div "Spacing" at bounding box center [55, 97] width 50 height 6
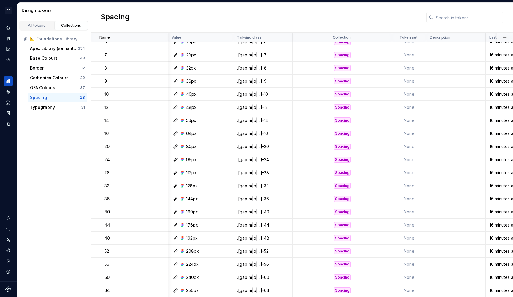
scroll to position [125, 0]
click at [60, 91] on div "OFA Colours 37" at bounding box center [58, 88] width 60 height 10
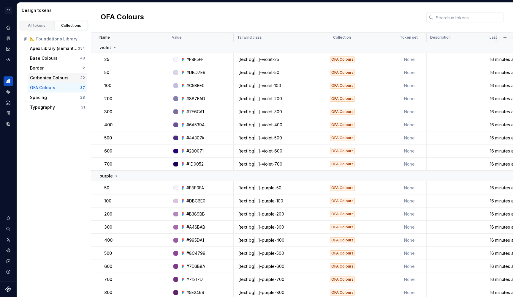
click at [53, 78] on div "Carbonica Colours" at bounding box center [49, 78] width 39 height 6
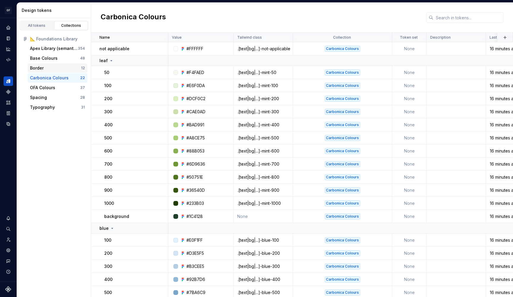
click at [53, 68] on div "Border" at bounding box center [55, 68] width 51 height 6
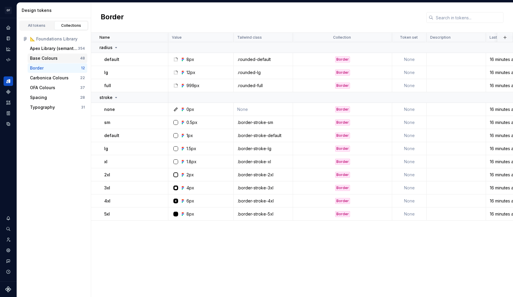
click at [51, 60] on div "Base Colours" at bounding box center [44, 58] width 28 height 6
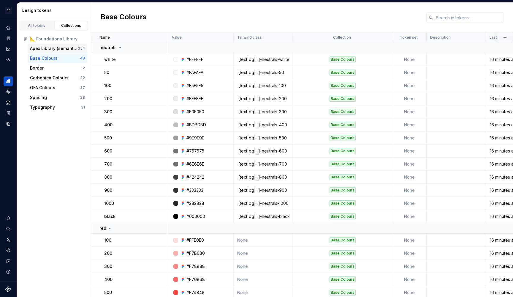
click at [52, 49] on div "Apex Library (semantic)" at bounding box center [54, 48] width 48 height 6
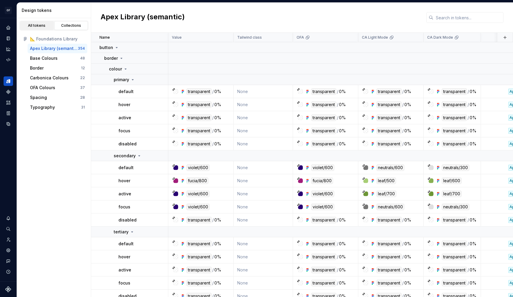
click at [46, 23] on div "All tokens" at bounding box center [37, 25] width 30 height 5
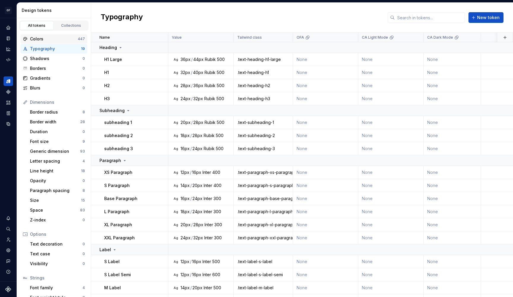
click at [60, 37] on div "Colors" at bounding box center [54, 39] width 48 height 6
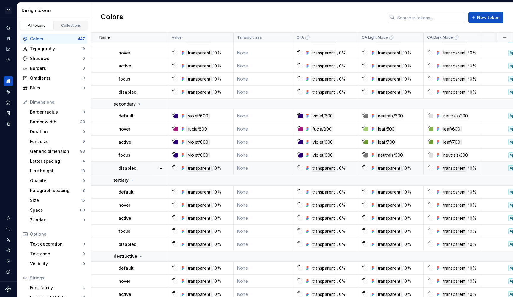
scroll to position [65, 0]
click at [51, 112] on div "Border radius" at bounding box center [56, 112] width 53 height 6
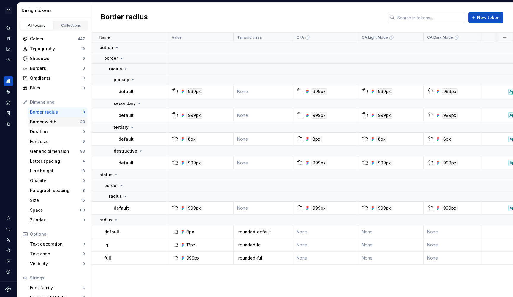
click at [53, 120] on div "Border width" at bounding box center [55, 122] width 50 height 6
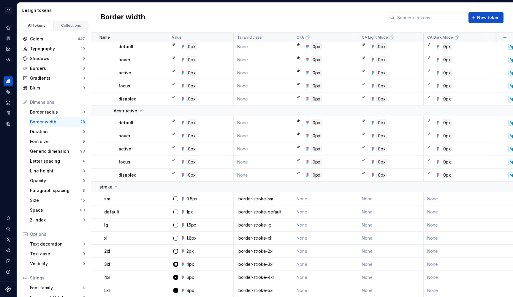
scroll to position [200, 0]
click at [39, 131] on div "Duration" at bounding box center [56, 132] width 53 height 6
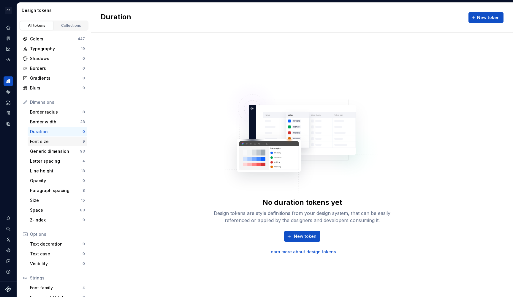
click at [43, 141] on div "Font size" at bounding box center [56, 141] width 53 height 6
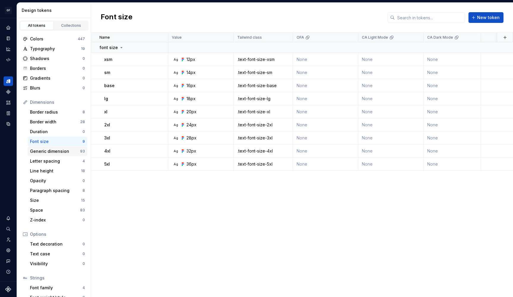
click at [51, 148] on div "Generic dimension" at bounding box center [55, 151] width 50 height 6
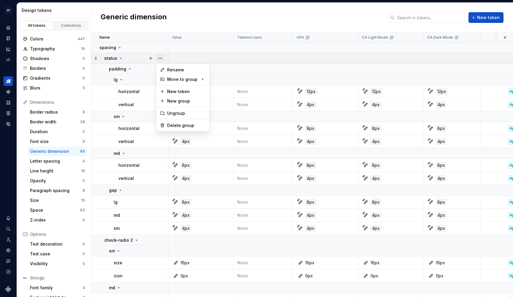
click at [162, 57] on button "button" at bounding box center [160, 58] width 8 height 8
click at [179, 123] on div "Delete group" at bounding box center [186, 125] width 39 height 6
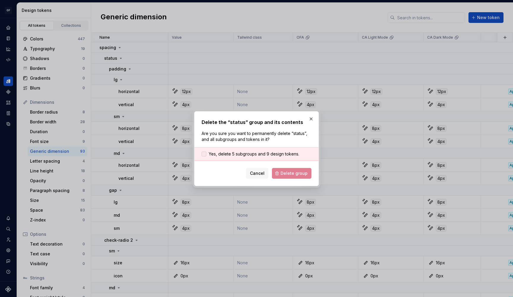
click at [259, 152] on span "Yes, delete 5 subgroups and 9 design tokens." at bounding box center [254, 154] width 91 height 6
click at [288, 172] on span "Delete group" at bounding box center [294, 173] width 27 height 6
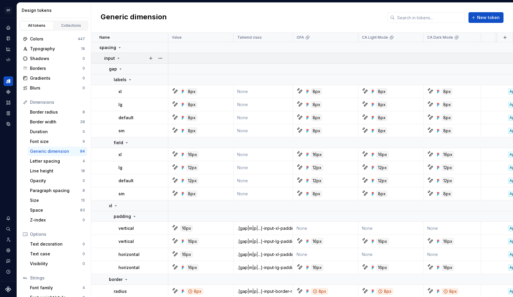
click at [119, 57] on icon at bounding box center [118, 58] width 5 height 5
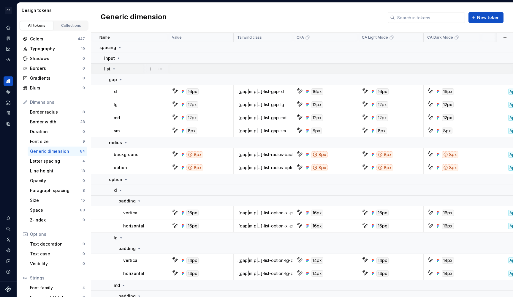
click at [114, 67] on icon at bounding box center [114, 69] width 5 height 5
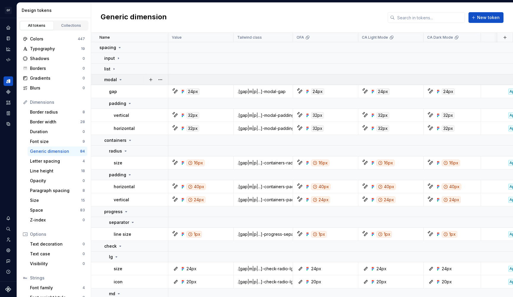
click at [120, 79] on icon at bounding box center [120, 79] width 5 height 5
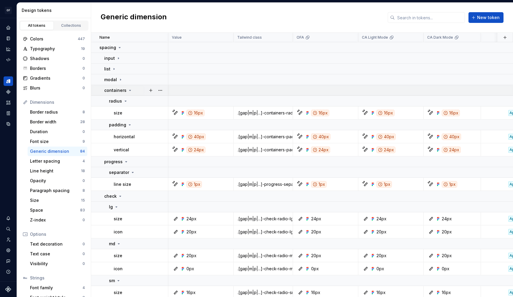
click at [130, 90] on icon at bounding box center [130, 90] width 1 height 1
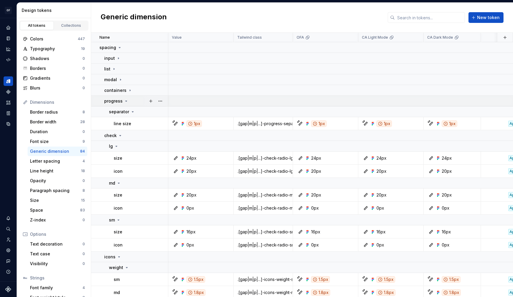
click at [126, 98] on div "progress" at bounding box center [116, 101] width 24 height 6
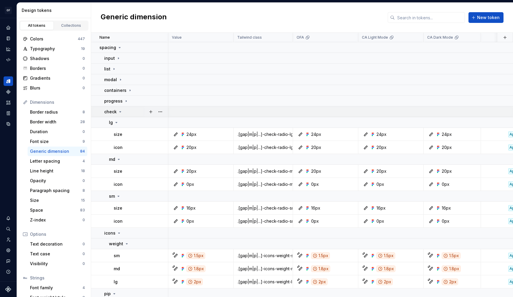
click at [121, 109] on div "check" at bounding box center [113, 112] width 18 height 6
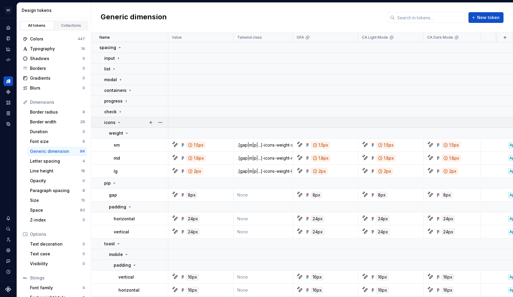
click at [119, 122] on icon at bounding box center [119, 122] width 1 height 1
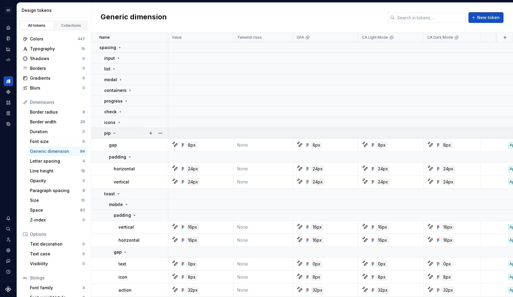
click at [115, 131] on icon at bounding box center [114, 133] width 5 height 5
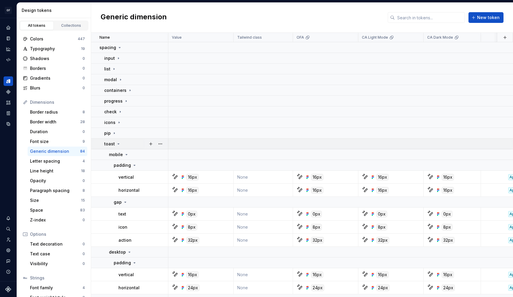
click at [117, 144] on icon at bounding box center [118, 143] width 5 height 5
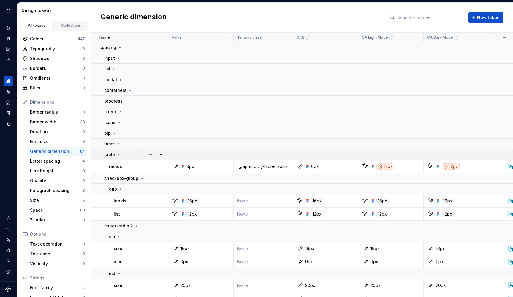
click at [119, 153] on icon at bounding box center [118, 154] width 5 height 5
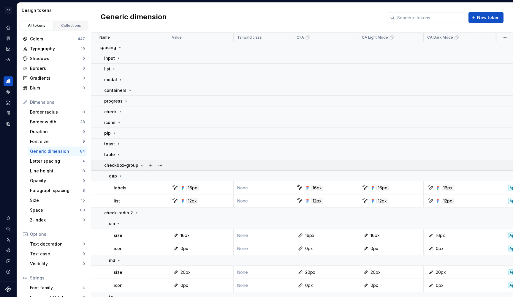
click at [140, 165] on icon at bounding box center [142, 165] width 5 height 5
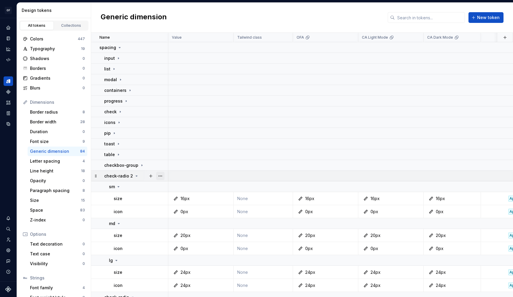
click at [160, 175] on button "button" at bounding box center [160, 176] width 8 height 8
click at [173, 239] on div "Delete group" at bounding box center [183, 243] width 51 height 10
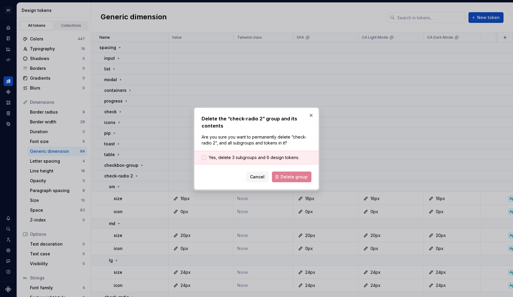
click at [239, 155] on span "Yes, delete 3 subgroups and 6 design tokens." at bounding box center [254, 157] width 91 height 6
click at [290, 178] on span "Delete group" at bounding box center [294, 177] width 27 height 6
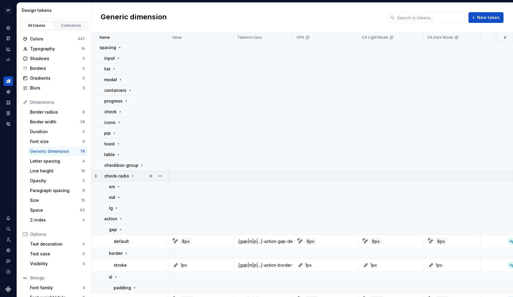
click at [131, 174] on icon at bounding box center [132, 175] width 5 height 5
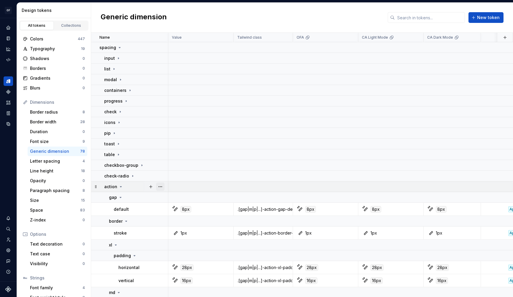
click at [158, 187] on button "button" at bounding box center [160, 186] width 8 height 8
click at [175, 250] on div "Delete group" at bounding box center [183, 254] width 51 height 10
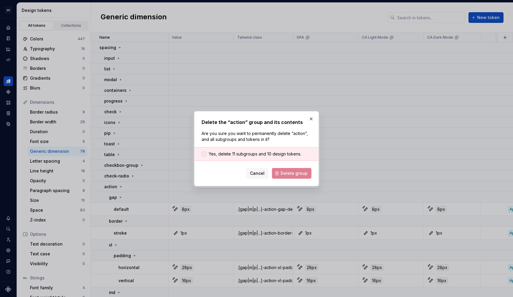
click at [244, 156] on span "Yes, delete 11 subgroups and 10 design tokens." at bounding box center [255, 154] width 93 height 6
click at [288, 171] on span "Delete group" at bounding box center [294, 173] width 27 height 6
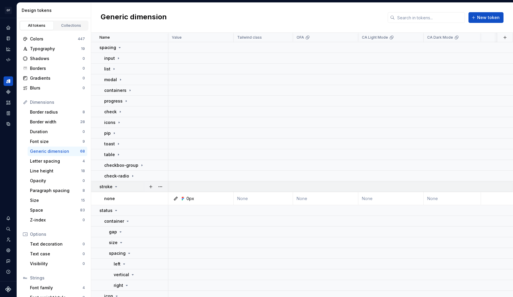
click at [116, 186] on icon at bounding box center [116, 186] width 5 height 5
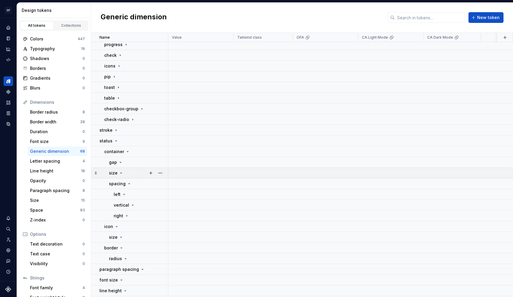
scroll to position [58, 0]
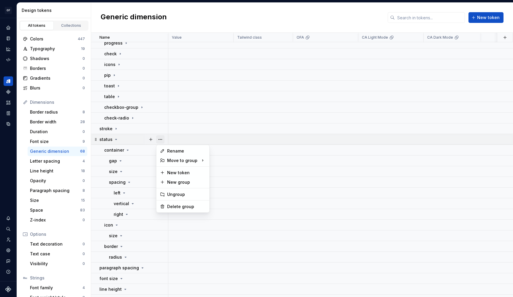
click at [163, 139] on button "button" at bounding box center [160, 139] width 8 height 8
click at [176, 204] on div "Delete group" at bounding box center [186, 206] width 39 height 6
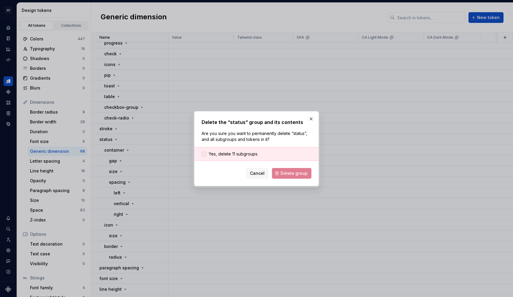
click at [245, 154] on span "Yes, delete 11 subgroups." at bounding box center [234, 154] width 50 height 6
click at [292, 169] on button "Delete group" at bounding box center [292, 173] width 40 height 11
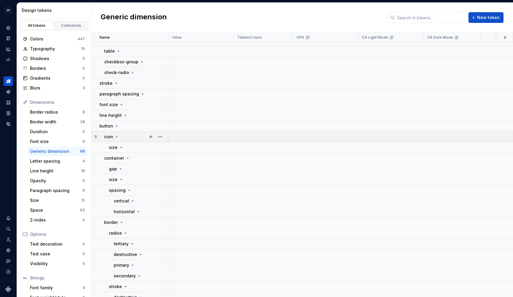
scroll to position [100, 0]
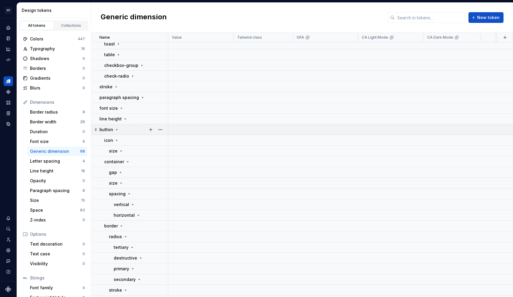
click at [118, 129] on icon at bounding box center [116, 129] width 5 height 5
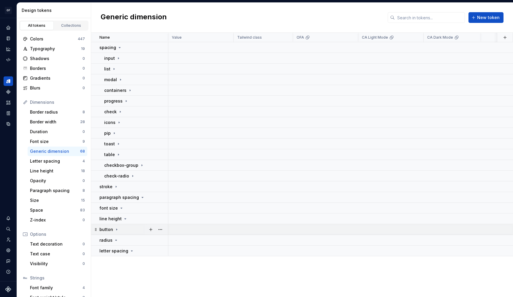
scroll to position [0, 0]
click at [115, 229] on icon at bounding box center [116, 229] width 5 height 5
click at [116, 229] on icon at bounding box center [116, 229] width 1 height 1
click at [160, 228] on button "button" at bounding box center [160, 229] width 8 height 8
click at [171, 218] on div "Delete group" at bounding box center [186, 218] width 39 height 6
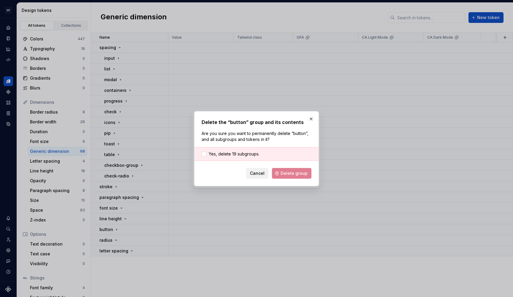
click at [253, 174] on span "Cancel" at bounding box center [257, 173] width 15 height 6
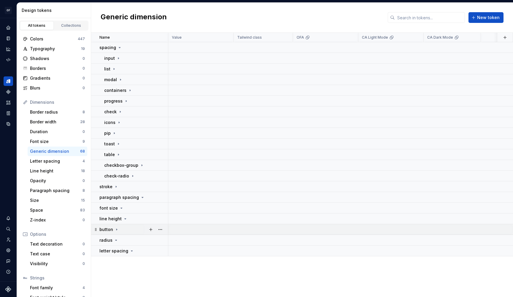
click at [116, 229] on icon at bounding box center [116, 228] width 1 height 1
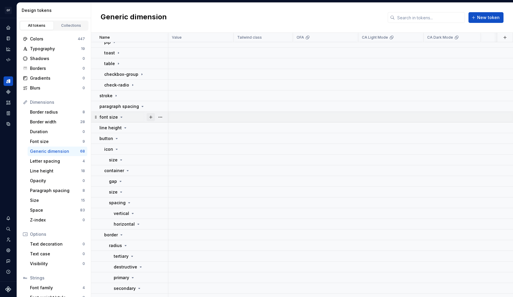
scroll to position [91, 0]
click at [159, 137] on button "button" at bounding box center [160, 138] width 8 height 8
click at [178, 206] on div "Delete group" at bounding box center [186, 206] width 39 height 6
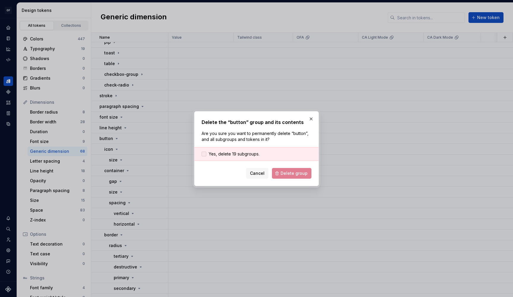
click at [250, 155] on span "Yes, delete 19 subgroups." at bounding box center [234, 154] width 51 height 6
click at [289, 175] on span "Delete group" at bounding box center [294, 173] width 27 height 6
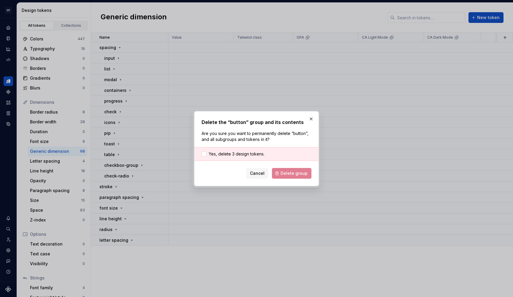
scroll to position [0, 0]
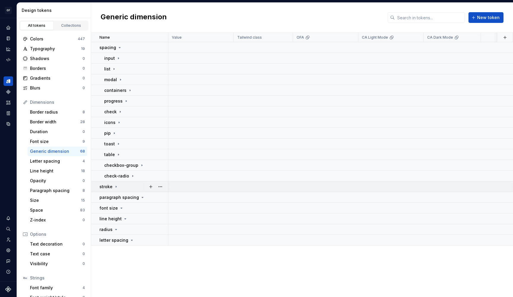
click at [116, 188] on icon at bounding box center [116, 186] width 5 height 5
click at [140, 198] on icon at bounding box center [142, 197] width 5 height 5
click at [140, 195] on icon at bounding box center [142, 197] width 5 height 5
click at [141, 198] on icon at bounding box center [142, 197] width 5 height 5
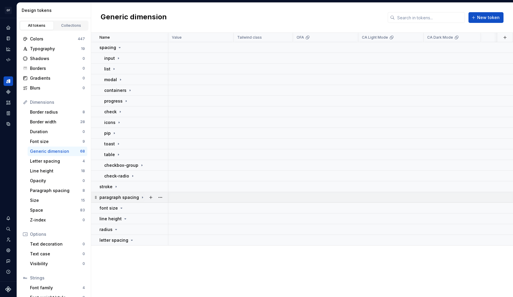
click at [141, 198] on icon at bounding box center [142, 197] width 5 height 5
click at [161, 197] on button "button" at bounding box center [160, 197] width 8 height 8
click at [141, 197] on html "OF APEX AL Design system data Design tokens All tokens Collections Colors 447 T…" at bounding box center [256, 148] width 513 height 297
click at [142, 197] on icon at bounding box center [142, 196] width 1 height 1
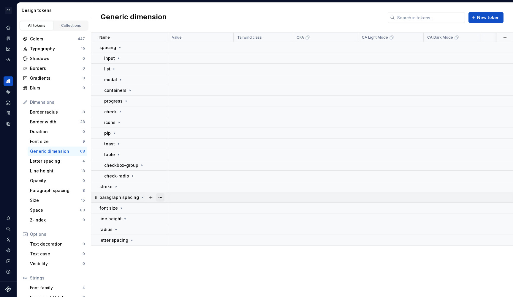
click at [160, 198] on button "button" at bounding box center [160, 197] width 8 height 8
click at [169, 265] on div "Delete group" at bounding box center [186, 264] width 39 height 6
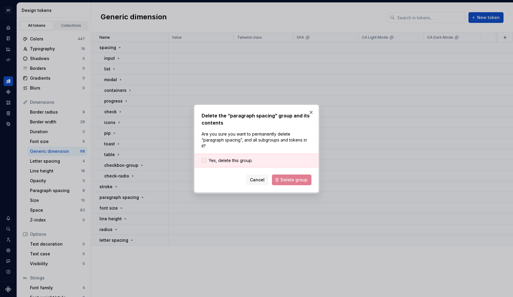
click at [241, 162] on span "Yes, delete this group." at bounding box center [231, 160] width 44 height 6
click at [291, 179] on span "Delete group" at bounding box center [294, 180] width 27 height 6
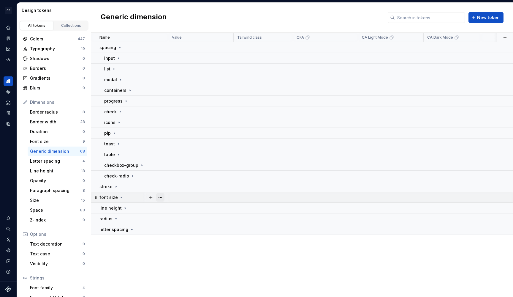
click at [160, 197] on button "button" at bounding box center [160, 197] width 8 height 8
click at [187, 267] on div "Delete group" at bounding box center [186, 264] width 39 height 6
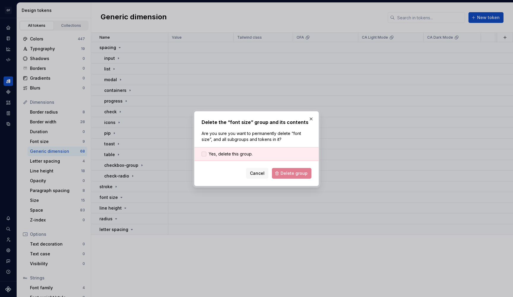
click at [244, 153] on span "Yes, delete this group." at bounding box center [231, 154] width 44 height 6
click at [293, 175] on span "Delete group" at bounding box center [294, 173] width 27 height 6
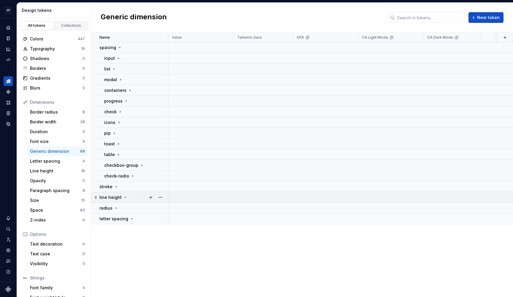
click at [124, 198] on icon at bounding box center [125, 197] width 5 height 5
click at [160, 198] on button "button" at bounding box center [160, 197] width 8 height 8
click at [174, 263] on div "Delete group" at bounding box center [186, 264] width 39 height 6
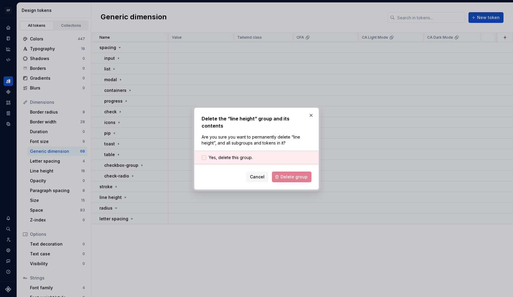
click at [243, 154] on span "Yes, delete this group." at bounding box center [231, 157] width 44 height 6
click at [300, 174] on span "Delete group" at bounding box center [294, 177] width 27 height 6
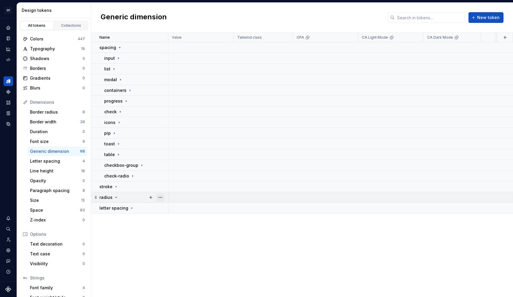
click at [161, 197] on button "button" at bounding box center [160, 197] width 8 height 8
click at [183, 266] on div "Delete group" at bounding box center [186, 264] width 39 height 6
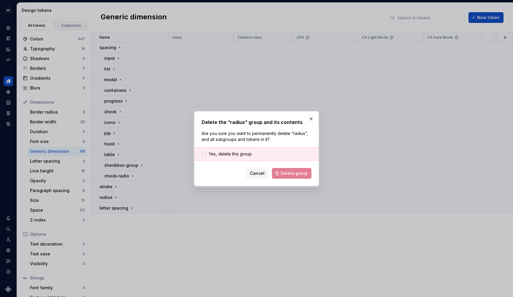
click at [242, 154] on span "Yes, delete this group." at bounding box center [231, 154] width 44 height 6
click at [300, 170] on button "Delete group" at bounding box center [292, 173] width 40 height 11
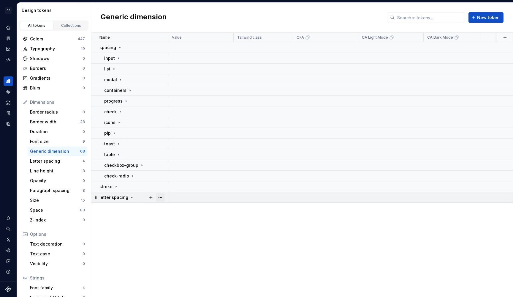
click at [164, 197] on button "button" at bounding box center [160, 197] width 8 height 8
click at [177, 263] on div "Delete group" at bounding box center [186, 264] width 39 height 6
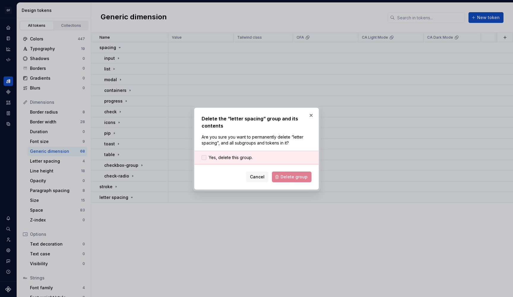
click at [243, 159] on span "Yes, delete this group." at bounding box center [231, 157] width 44 height 6
click at [294, 175] on span "Delete group" at bounding box center [294, 177] width 27 height 6
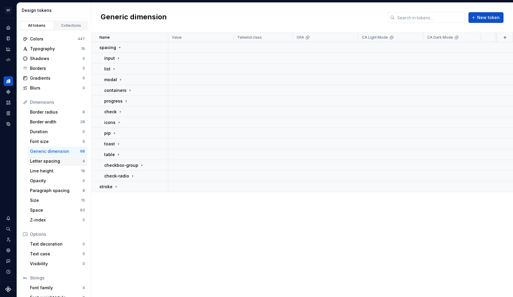
click at [63, 163] on div "Letter spacing" at bounding box center [56, 161] width 53 height 6
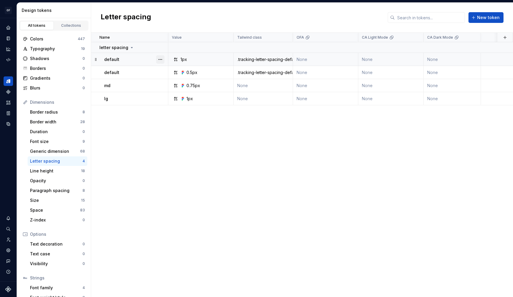
click at [161, 57] on button "button" at bounding box center [160, 59] width 8 height 8
click at [179, 92] on div "Delete token" at bounding box center [186, 93] width 39 height 6
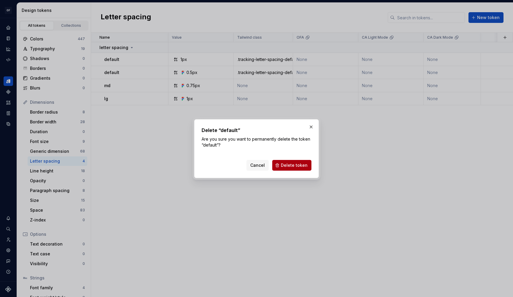
click at [293, 165] on span "Delete token" at bounding box center [294, 165] width 27 height 6
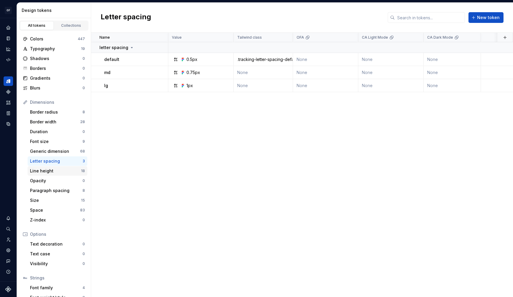
click at [63, 173] on div "Line height" at bounding box center [55, 171] width 51 height 6
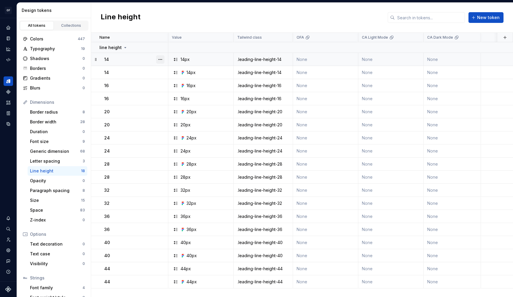
click at [161, 60] on button "button" at bounding box center [160, 59] width 8 height 8
click at [172, 91] on div "Delete token" at bounding box center [186, 93] width 39 height 6
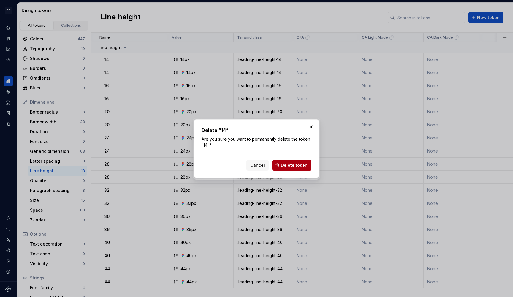
click at [285, 161] on button "Delete token" at bounding box center [291, 165] width 39 height 11
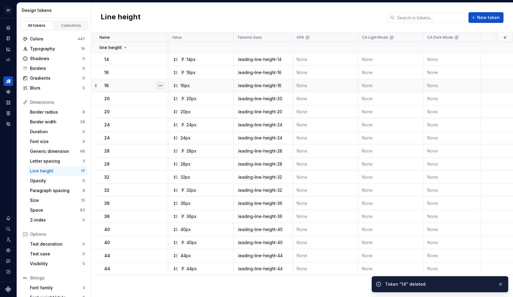
click at [160, 87] on button "button" at bounding box center [160, 85] width 8 height 8
click at [180, 119] on div "Delete token" at bounding box center [186, 119] width 39 height 6
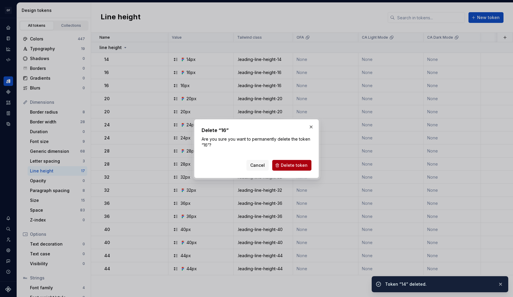
click at [306, 166] on span "Delete token" at bounding box center [294, 165] width 27 height 6
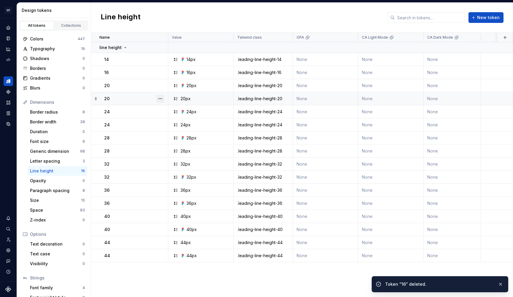
click at [158, 98] on button "button" at bounding box center [160, 98] width 8 height 8
click at [178, 129] on div "Delete token" at bounding box center [183, 132] width 51 height 10
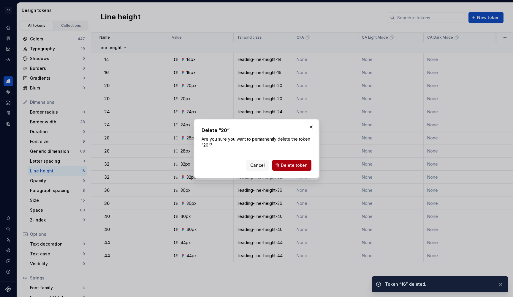
click at [294, 163] on span "Delete token" at bounding box center [294, 165] width 27 height 6
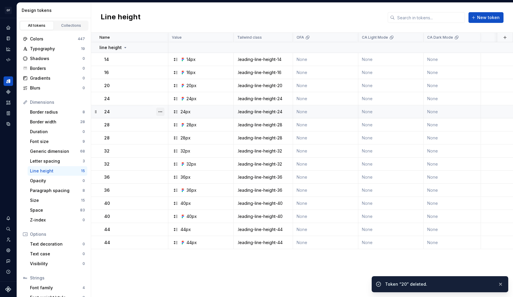
click at [162, 112] on button "button" at bounding box center [160, 112] width 8 height 8
click at [179, 144] on div "Delete token" at bounding box center [186, 145] width 39 height 6
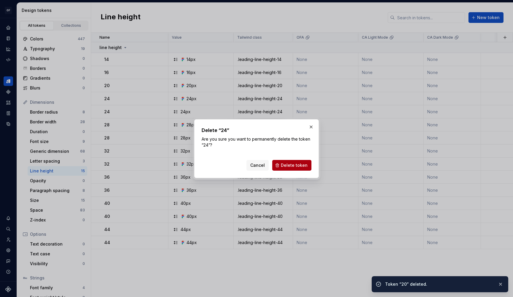
click at [302, 164] on span "Delete token" at bounding box center [294, 165] width 27 height 6
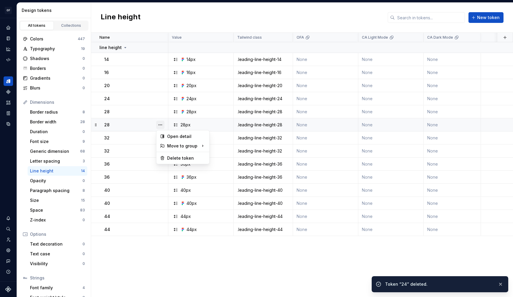
click at [158, 124] on button "button" at bounding box center [160, 125] width 8 height 8
click at [186, 158] on div "Delete token" at bounding box center [186, 158] width 39 height 6
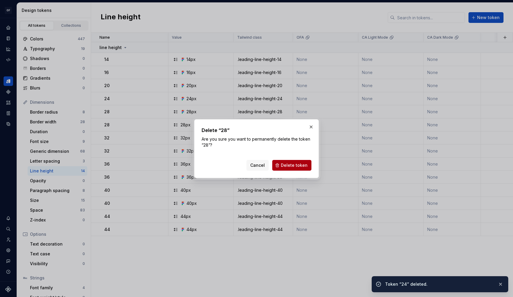
click at [290, 161] on button "Delete token" at bounding box center [291, 165] width 39 height 11
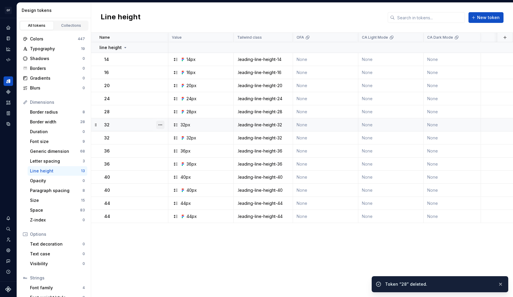
click at [160, 124] on button "button" at bounding box center [160, 125] width 8 height 8
click at [178, 158] on div "Delete token" at bounding box center [186, 158] width 39 height 6
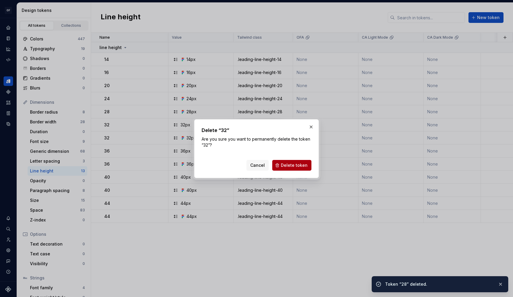
click at [304, 161] on button "Delete token" at bounding box center [291, 165] width 39 height 11
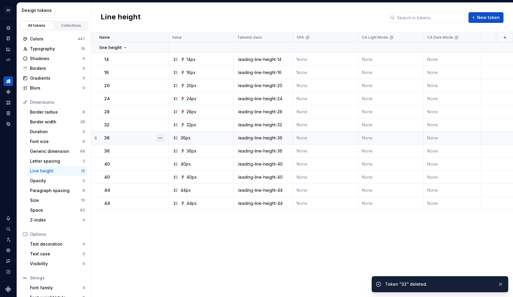
click at [162, 135] on button "button" at bounding box center [160, 138] width 8 height 8
click at [192, 173] on div "Delete token" at bounding box center [186, 171] width 39 height 6
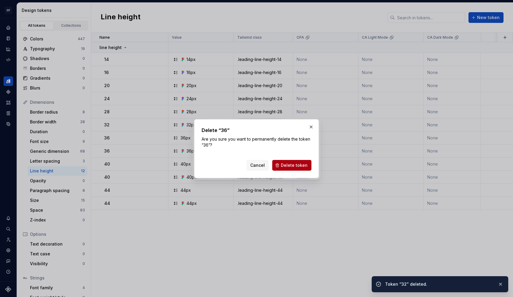
click at [280, 166] on button "Delete token" at bounding box center [291, 165] width 39 height 11
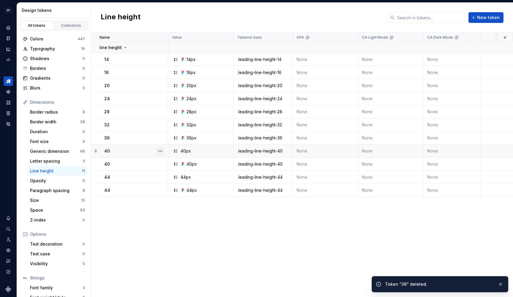
click at [164, 152] on button "button" at bounding box center [160, 151] width 8 height 8
click at [160, 151] on button "button" at bounding box center [160, 151] width 8 height 8
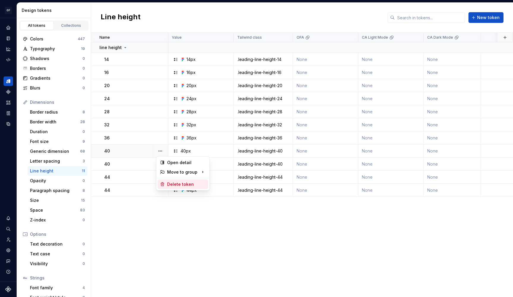
click at [175, 182] on div "Delete token" at bounding box center [186, 184] width 39 height 6
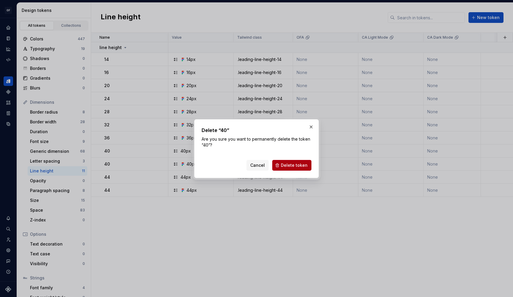
click at [296, 165] on span "Delete token" at bounding box center [294, 165] width 27 height 6
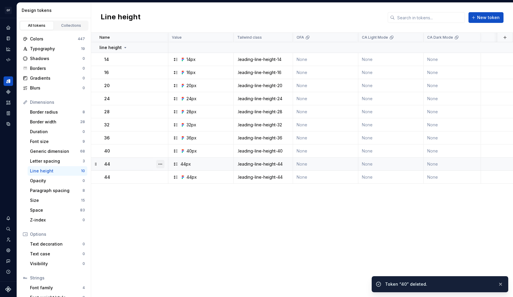
click at [159, 163] on button "button" at bounding box center [160, 164] width 8 height 8
click at [189, 198] on div "Delete token" at bounding box center [186, 197] width 39 height 6
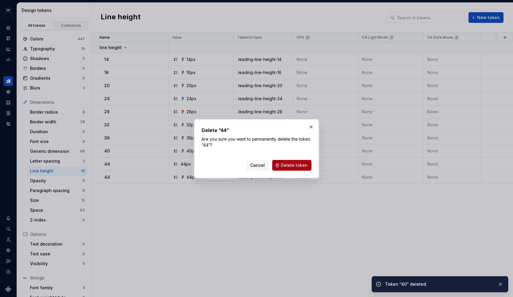
click at [290, 168] on span "Delete token" at bounding box center [294, 165] width 27 height 6
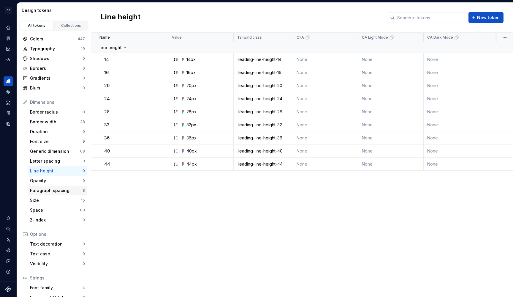
click at [66, 189] on div "Paragraph spacing" at bounding box center [56, 190] width 53 height 6
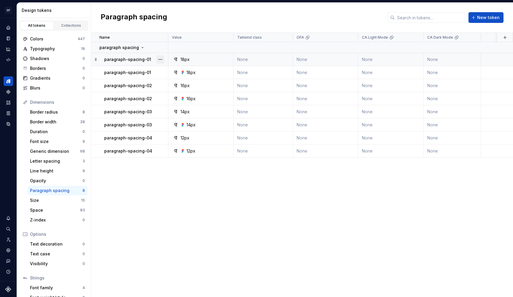
click at [162, 60] on button "button" at bounding box center [160, 59] width 8 height 8
click at [173, 88] on div "Delete token" at bounding box center [183, 93] width 51 height 10
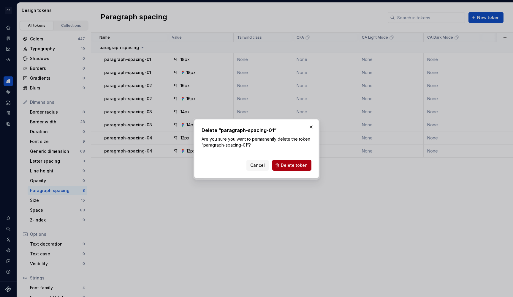
click at [285, 161] on button "Delete token" at bounding box center [291, 165] width 39 height 11
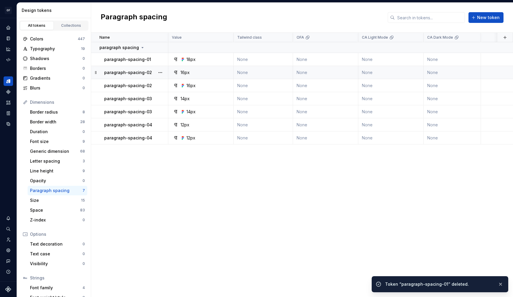
click at [165, 72] on div at bounding box center [160, 72] width 15 height 13
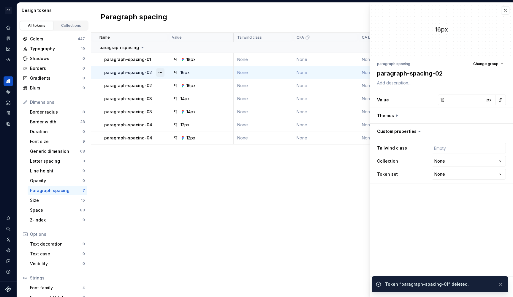
click at [162, 72] on button "button" at bounding box center [160, 72] width 8 height 8
click at [174, 105] on div "Delete token" at bounding box center [186, 106] width 39 height 6
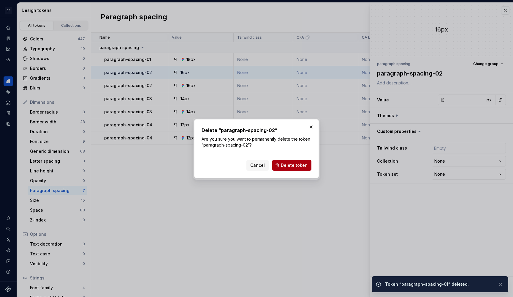
click at [286, 163] on span "Delete token" at bounding box center [294, 165] width 27 height 6
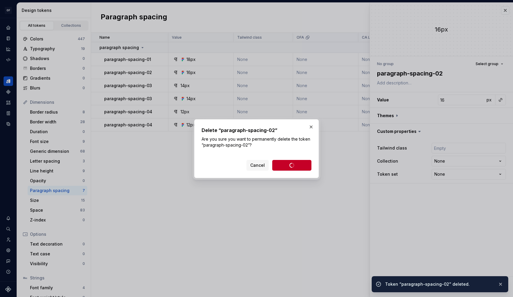
type textarea "*"
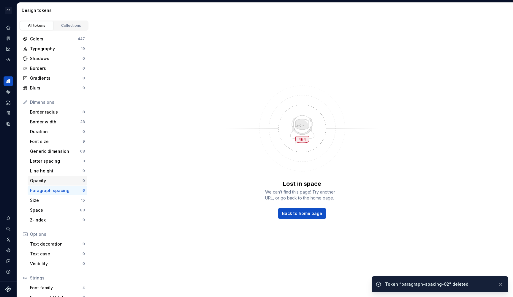
click at [36, 184] on div "Opacity 0" at bounding box center [58, 181] width 60 height 10
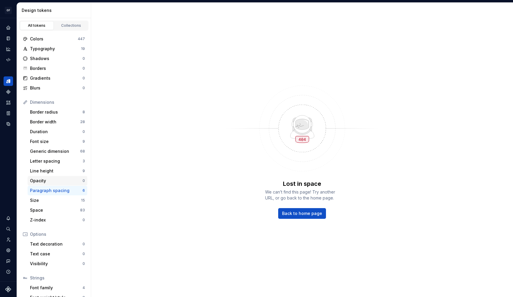
click at [49, 183] on div "Opacity" at bounding box center [56, 181] width 53 height 6
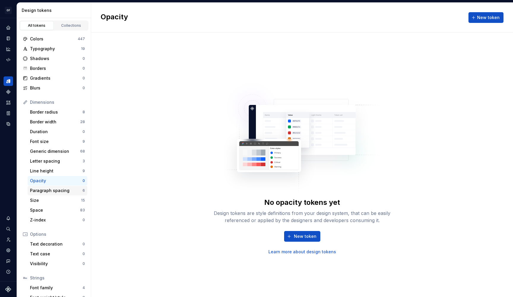
click at [56, 189] on div "Paragraph spacing" at bounding box center [56, 190] width 53 height 6
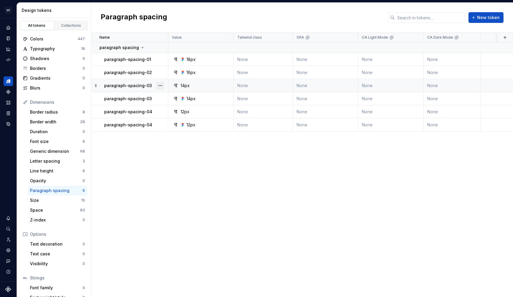
click at [162, 84] on button "button" at bounding box center [160, 85] width 8 height 8
click at [183, 118] on div "Delete token" at bounding box center [186, 119] width 39 height 6
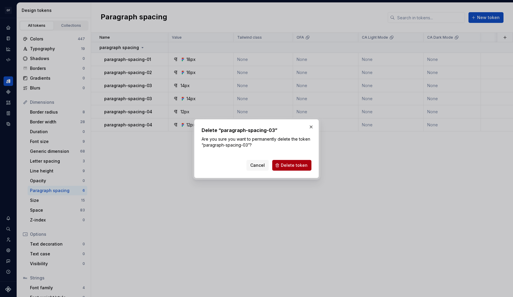
click at [289, 162] on span "Delete token" at bounding box center [294, 165] width 27 height 6
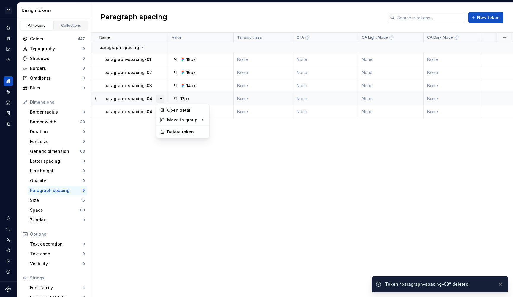
click at [160, 98] on button "button" at bounding box center [160, 98] width 8 height 8
click at [179, 130] on div "Delete token" at bounding box center [186, 132] width 39 height 6
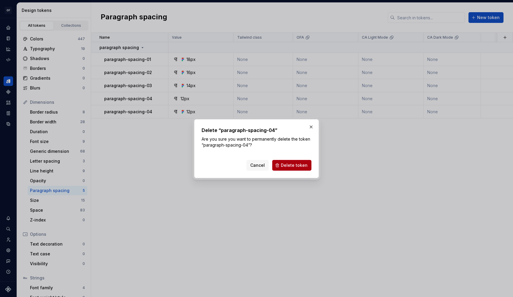
click at [302, 165] on span "Delete token" at bounding box center [294, 165] width 27 height 6
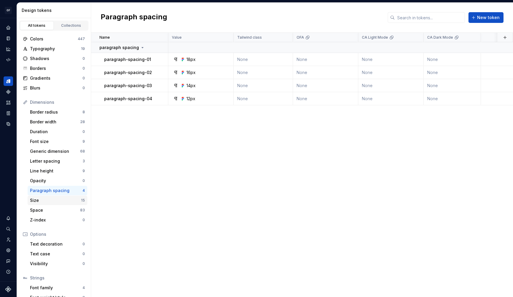
click at [51, 202] on div "Size" at bounding box center [55, 200] width 51 height 6
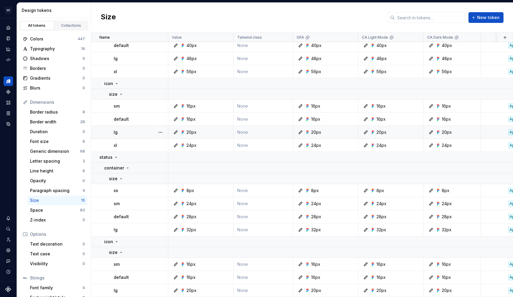
scroll to position [52, 0]
click at [64, 206] on div "Space 83" at bounding box center [58, 210] width 60 height 10
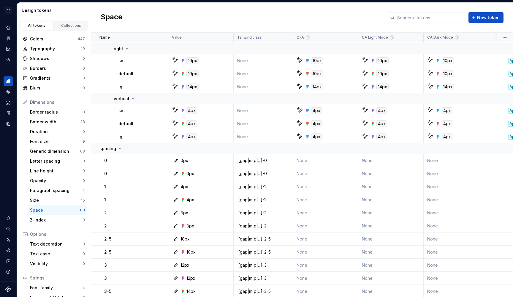
scroll to position [374, 0]
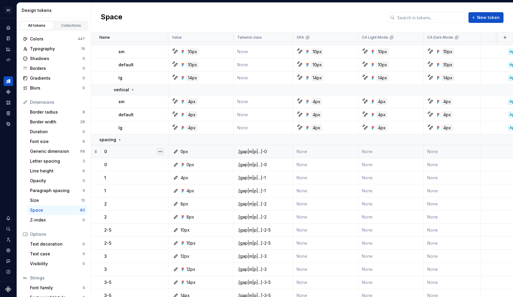
click at [157, 152] on button "button" at bounding box center [160, 151] width 8 height 8
click at [168, 183] on div "Delete token" at bounding box center [186, 185] width 39 height 6
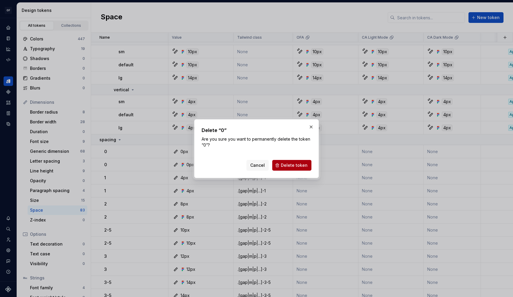
click at [290, 160] on button "Delete token" at bounding box center [291, 165] width 39 height 11
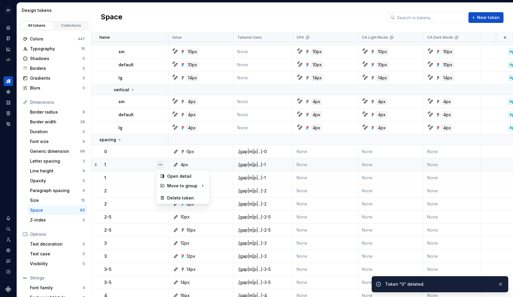
click at [160, 164] on button "button" at bounding box center [160, 164] width 8 height 8
click at [182, 194] on div "Delete token" at bounding box center [183, 198] width 51 height 10
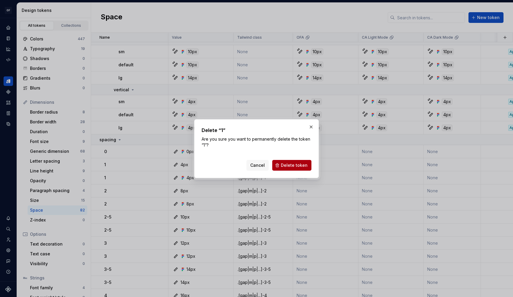
click at [288, 167] on span "Delete token" at bounding box center [294, 165] width 27 height 6
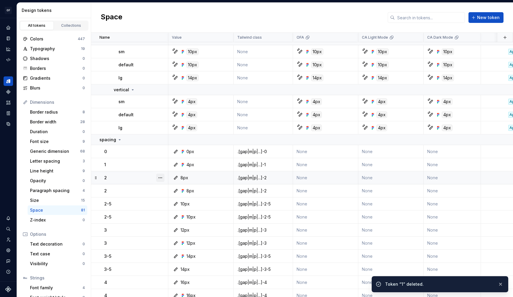
click at [163, 177] on button "button" at bounding box center [160, 177] width 8 height 8
click at [192, 213] on div "Delete token" at bounding box center [186, 211] width 39 height 6
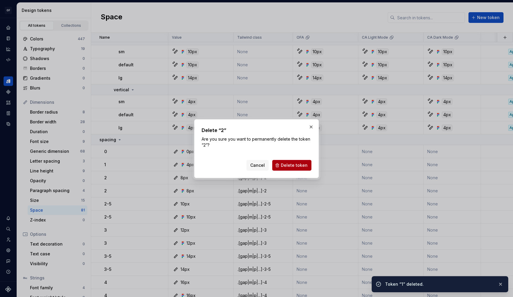
click at [277, 166] on button "Delete token" at bounding box center [291, 165] width 39 height 11
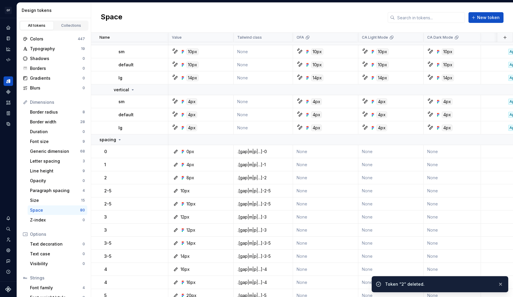
click at [162, 189] on button "button" at bounding box center [160, 191] width 8 height 8
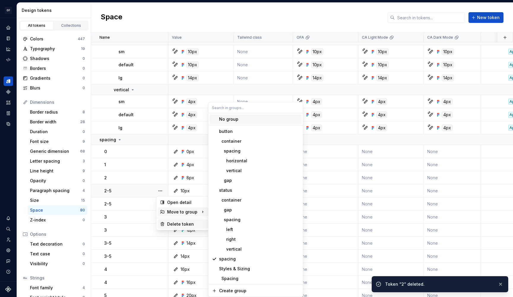
click at [185, 221] on div "Delete token" at bounding box center [186, 224] width 39 height 6
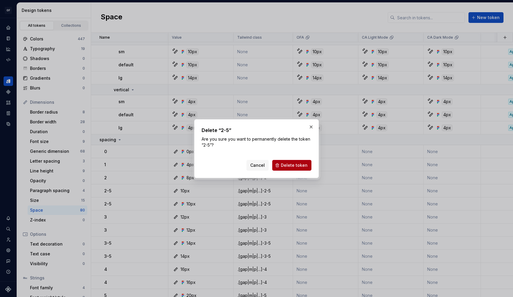
click at [288, 166] on span "Delete token" at bounding box center [294, 165] width 27 height 6
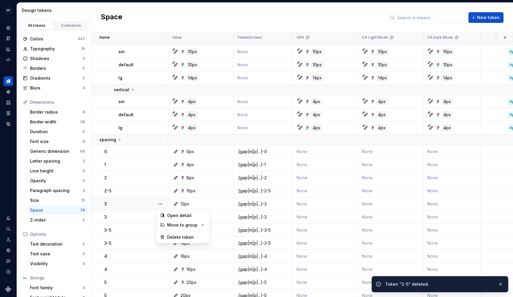
click at [160, 205] on button "button" at bounding box center [160, 204] width 8 height 8
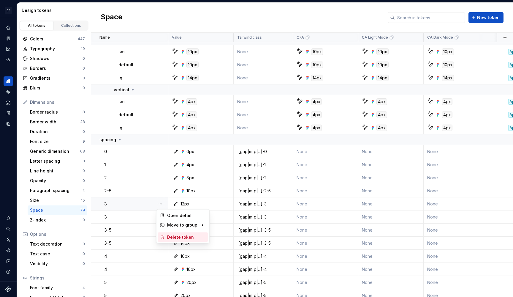
click at [185, 236] on div "Delete token" at bounding box center [186, 237] width 39 height 6
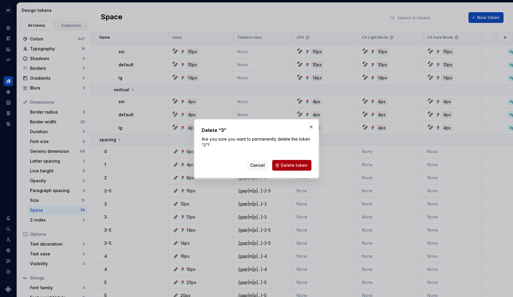
click at [301, 162] on span "Delete token" at bounding box center [294, 165] width 27 height 6
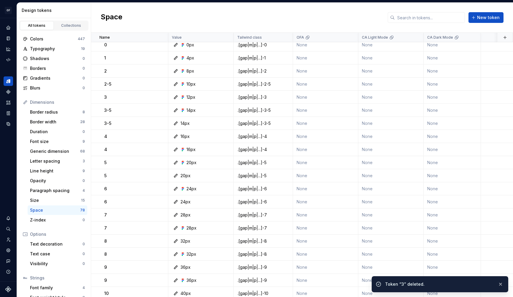
scroll to position [481, 0]
click at [162, 125] on button "button" at bounding box center [160, 123] width 8 height 8
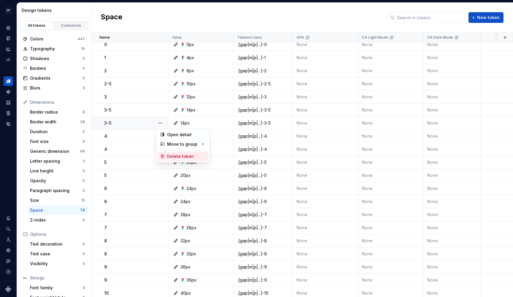
click at [173, 158] on div "Delete token" at bounding box center [186, 156] width 39 height 6
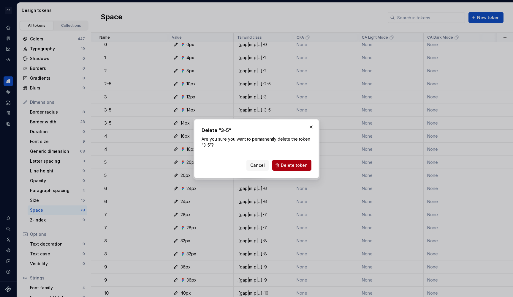
click at [283, 164] on span "Delete token" at bounding box center [294, 165] width 27 height 6
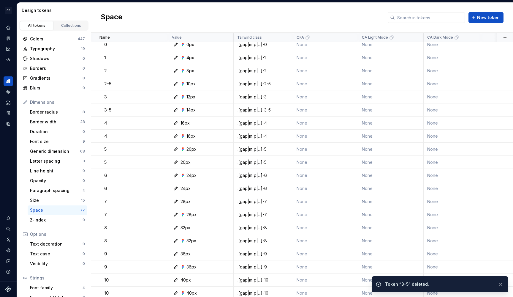
click at [159, 122] on button "button" at bounding box center [160, 123] width 8 height 8
click at [174, 155] on div "Delete token" at bounding box center [186, 156] width 39 height 6
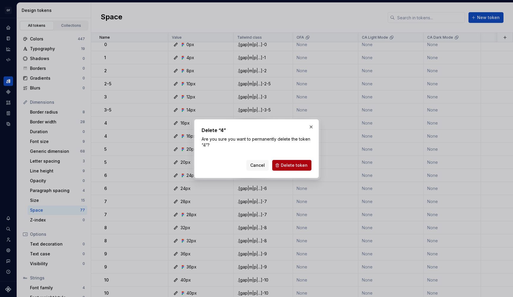
click at [287, 166] on span "Delete token" at bounding box center [294, 165] width 27 height 6
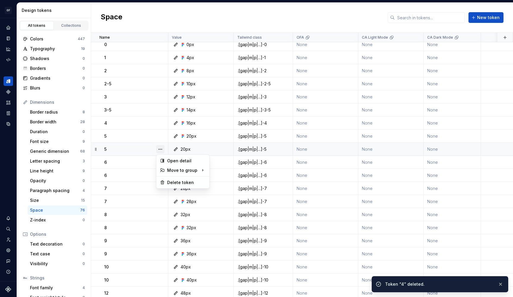
click at [160, 148] on button "button" at bounding box center [160, 149] width 8 height 8
click at [185, 183] on div "Delete token" at bounding box center [186, 182] width 39 height 6
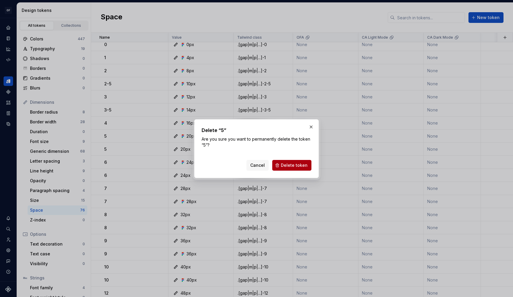
click at [301, 166] on span "Delete token" at bounding box center [294, 165] width 27 height 6
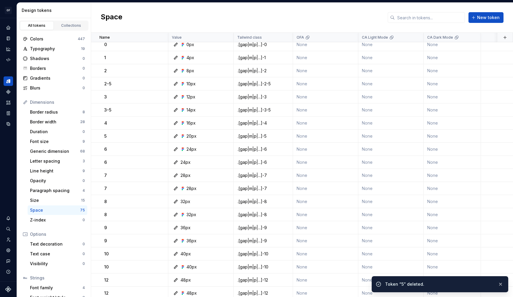
click at [162, 161] on button "button" at bounding box center [160, 162] width 8 height 8
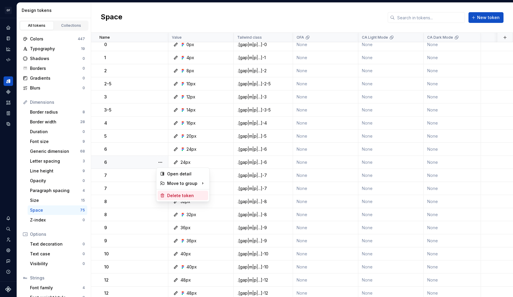
click at [174, 194] on div "Delete token" at bounding box center [186, 195] width 39 height 6
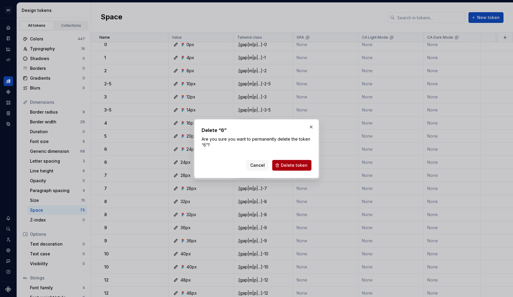
click at [280, 162] on button "Delete token" at bounding box center [291, 165] width 39 height 11
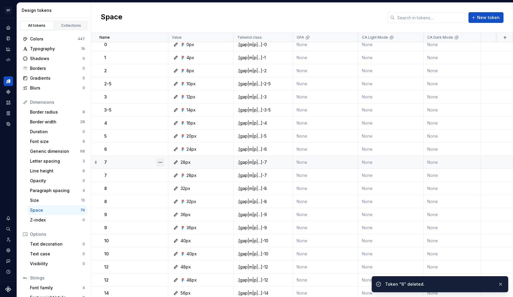
click at [161, 162] on button "button" at bounding box center [160, 162] width 8 height 8
click at [191, 194] on div "Delete token" at bounding box center [186, 195] width 39 height 6
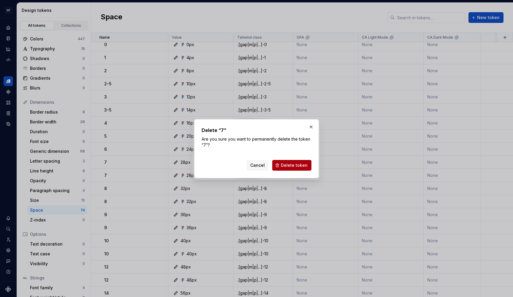
click at [283, 167] on span "Delete token" at bounding box center [294, 165] width 27 height 6
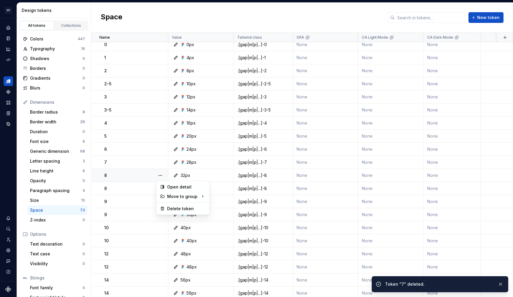
click at [158, 174] on button "button" at bounding box center [160, 175] width 8 height 8
click at [196, 209] on div "Delete token" at bounding box center [186, 209] width 39 height 6
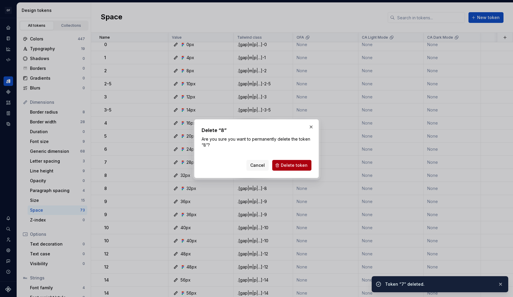
click at [281, 168] on button "Delete token" at bounding box center [291, 165] width 39 height 11
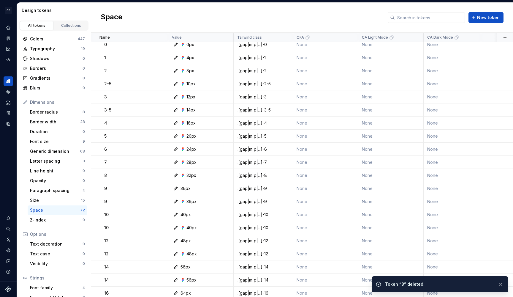
click at [162, 188] on button "button" at bounding box center [160, 188] width 8 height 8
click at [177, 218] on div "Delete token" at bounding box center [183, 222] width 51 height 10
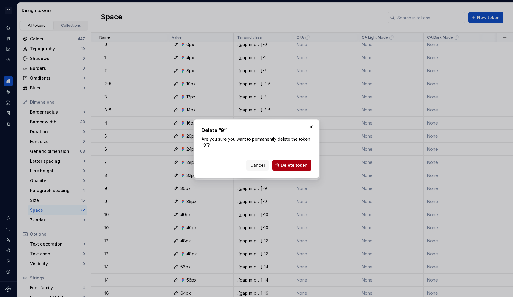
click at [286, 165] on span "Delete token" at bounding box center [294, 165] width 27 height 6
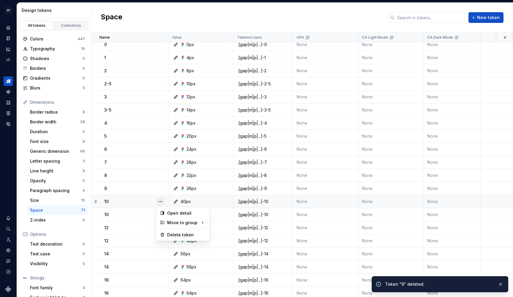
click at [162, 200] on button "button" at bounding box center [160, 201] width 8 height 8
click at [182, 237] on div "Delete token" at bounding box center [186, 235] width 39 height 6
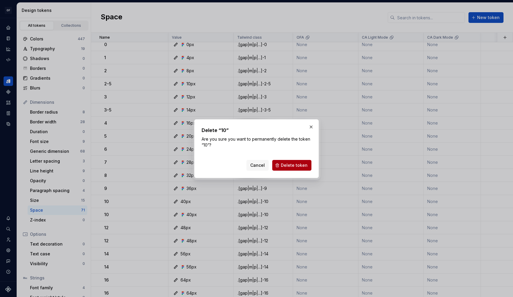
click at [283, 170] on button "Delete token" at bounding box center [291, 165] width 39 height 11
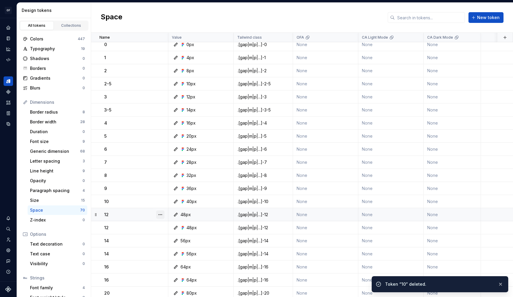
click at [161, 215] on button "button" at bounding box center [160, 214] width 8 height 8
click at [182, 245] on div "Delete token" at bounding box center [186, 248] width 39 height 6
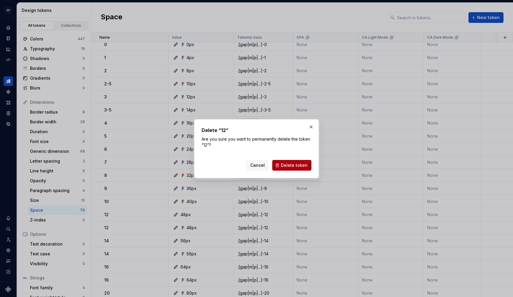
click at [292, 164] on span "Delete token" at bounding box center [294, 165] width 27 height 6
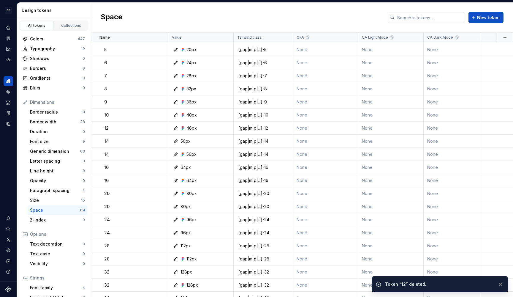
scroll to position [575, 0]
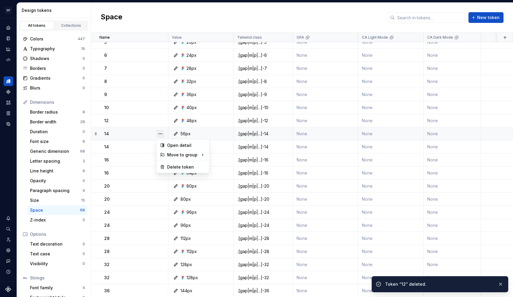
click at [163, 136] on button "button" at bounding box center [160, 134] width 8 height 8
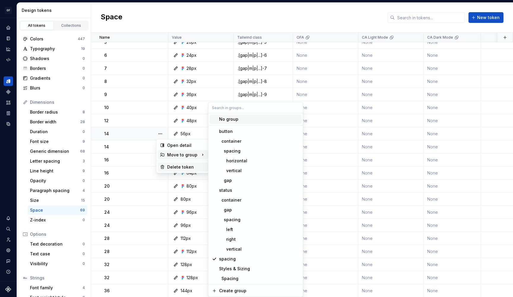
click at [173, 164] on div "Delete token" at bounding box center [186, 167] width 39 height 6
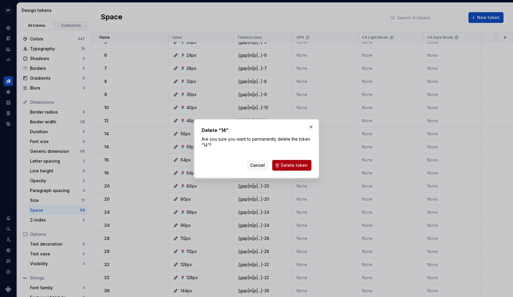
click at [290, 164] on span "Delete token" at bounding box center [294, 165] width 27 height 6
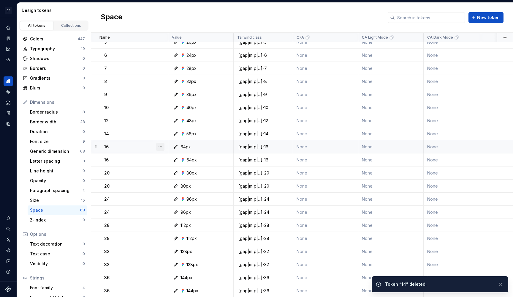
click at [158, 147] on button "button" at bounding box center [160, 147] width 8 height 8
click at [180, 182] on div "Delete token" at bounding box center [186, 180] width 39 height 6
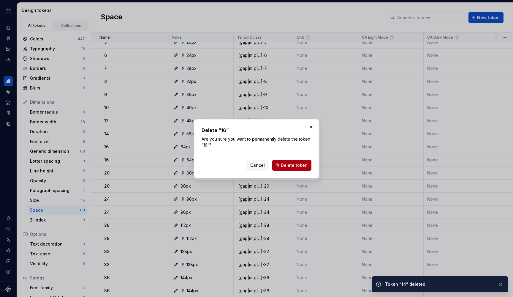
click at [290, 162] on button "Delete token" at bounding box center [291, 165] width 39 height 11
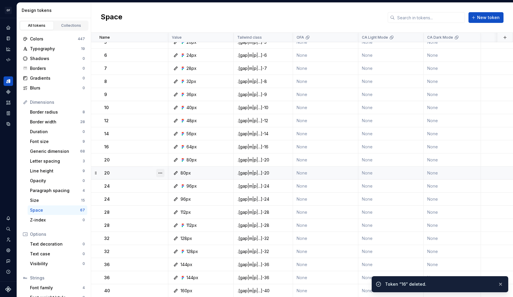
click at [161, 174] on button "button" at bounding box center [160, 173] width 8 height 8
click at [174, 206] on div "Delete token" at bounding box center [186, 206] width 39 height 6
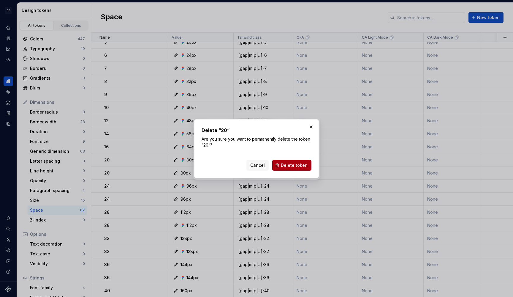
click at [297, 166] on span "Delete token" at bounding box center [294, 165] width 27 height 6
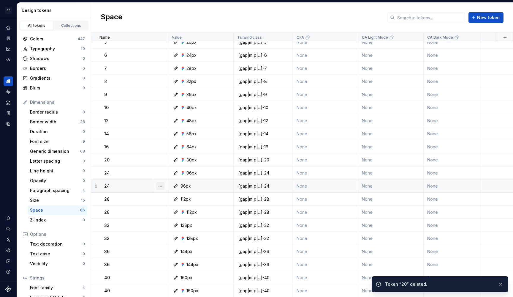
click at [162, 186] on button "button" at bounding box center [160, 186] width 8 height 8
click at [180, 218] on div "Delete token" at bounding box center [186, 219] width 39 height 6
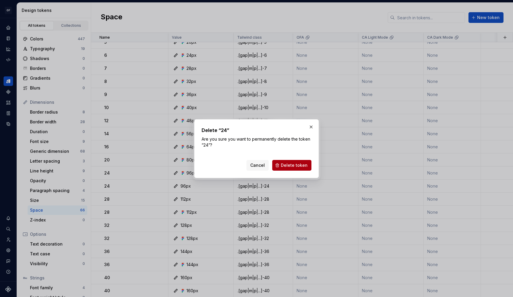
click at [286, 164] on span "Delete token" at bounding box center [294, 165] width 27 height 6
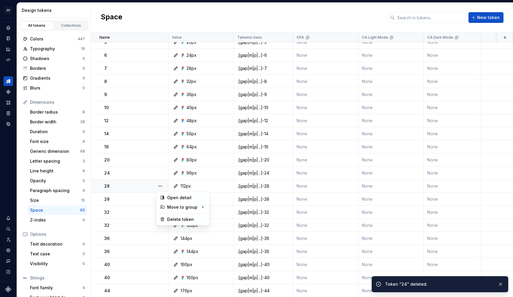
click at [159, 186] on button "button" at bounding box center [160, 186] width 8 height 8
click at [185, 218] on div "Delete token" at bounding box center [186, 219] width 39 height 6
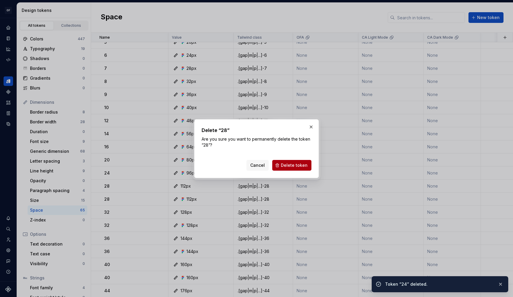
click at [292, 165] on span "Delete token" at bounding box center [294, 165] width 27 height 6
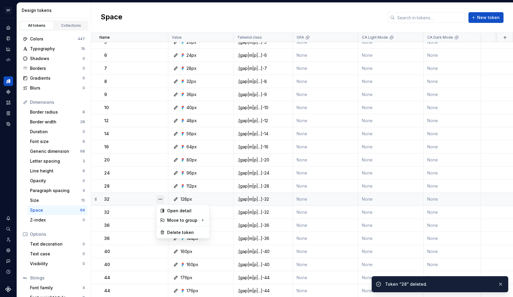
click at [162, 198] on button "button" at bounding box center [160, 199] width 8 height 8
click at [182, 229] on div "Delete token" at bounding box center [183, 233] width 51 height 10
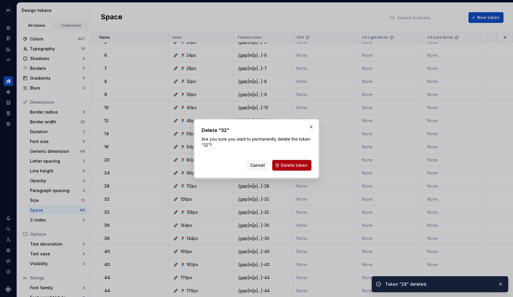
click at [279, 168] on button "Delete token" at bounding box center [291, 165] width 39 height 11
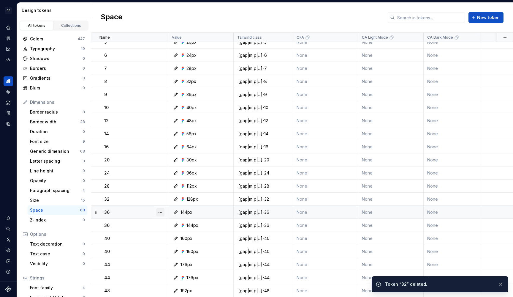
click at [161, 212] on button "button" at bounding box center [160, 212] width 8 height 8
click at [188, 248] on div "Delete token" at bounding box center [186, 245] width 39 height 6
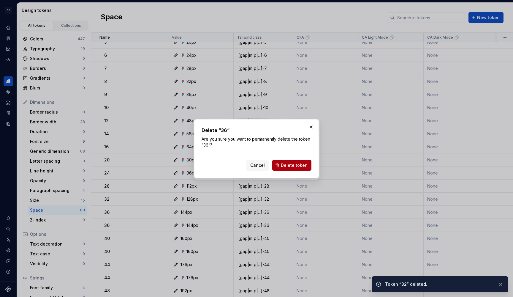
click at [287, 160] on button "Delete token" at bounding box center [291, 165] width 39 height 11
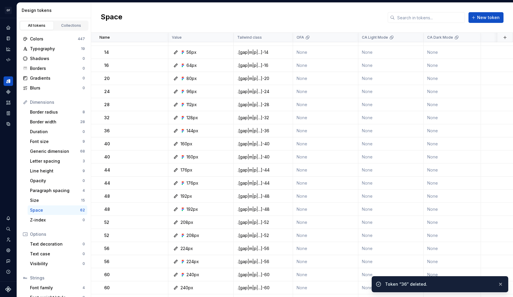
scroll to position [678, 0]
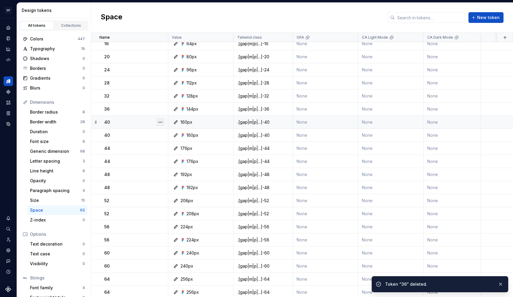
click at [161, 122] on button "button" at bounding box center [160, 122] width 8 height 8
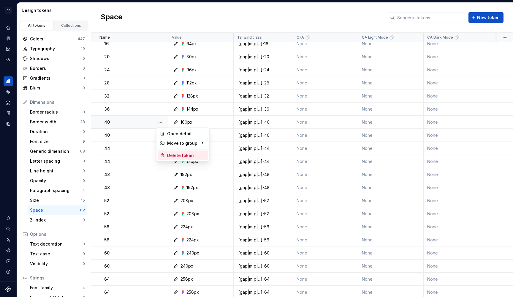
click at [171, 154] on div "Delete token" at bounding box center [186, 155] width 39 height 6
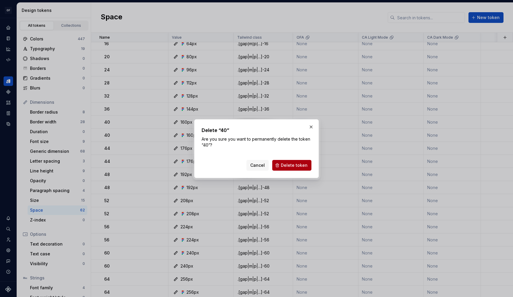
click at [289, 166] on span "Delete token" at bounding box center [294, 165] width 27 height 6
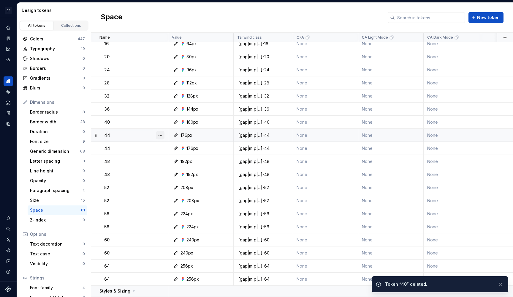
click at [163, 133] on button "button" at bounding box center [160, 135] width 8 height 8
click at [170, 168] on div "Delete token" at bounding box center [186, 168] width 39 height 6
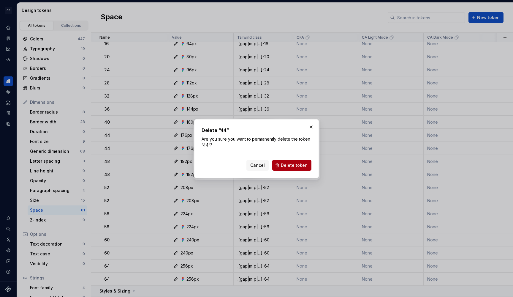
click at [286, 160] on div "Cancel Delete token" at bounding box center [279, 165] width 65 height 11
click at [286, 162] on button "Delete token" at bounding box center [291, 165] width 39 height 11
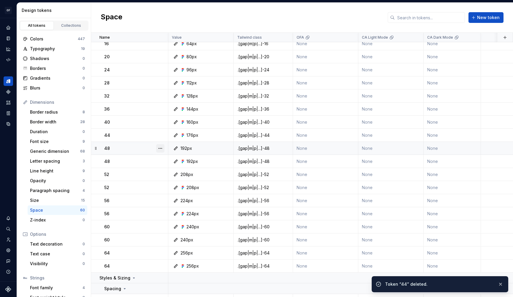
click at [162, 147] on button "button" at bounding box center [160, 148] width 8 height 8
click at [181, 182] on div "Delete token" at bounding box center [186, 182] width 39 height 6
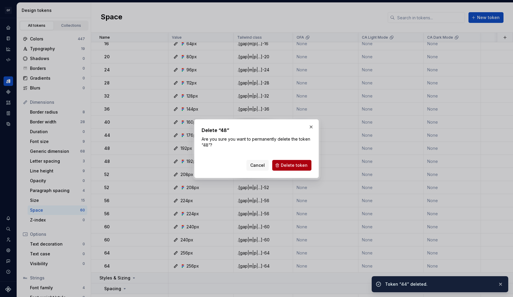
click at [287, 165] on span "Delete token" at bounding box center [294, 165] width 27 height 6
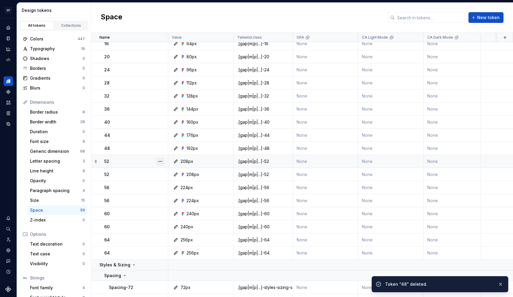
click at [160, 159] on button "button" at bounding box center [160, 161] width 8 height 8
click at [181, 193] on div "Delete token" at bounding box center [186, 195] width 39 height 6
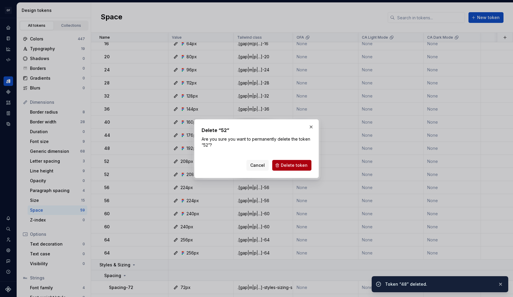
click at [282, 165] on button "Delete token" at bounding box center [291, 165] width 39 height 11
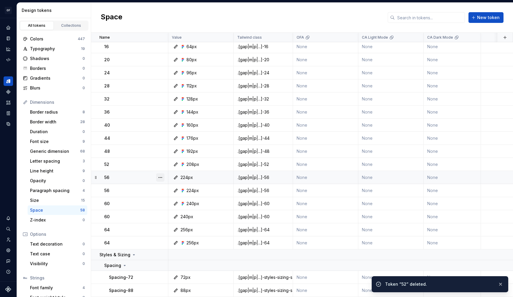
click at [162, 173] on button "button" at bounding box center [160, 177] width 8 height 8
click at [181, 207] on div "Delete token" at bounding box center [186, 208] width 39 height 6
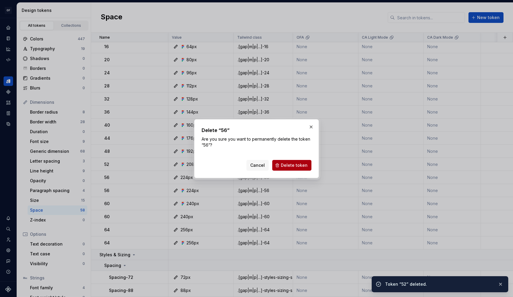
click at [292, 166] on span "Delete token" at bounding box center [294, 165] width 27 height 6
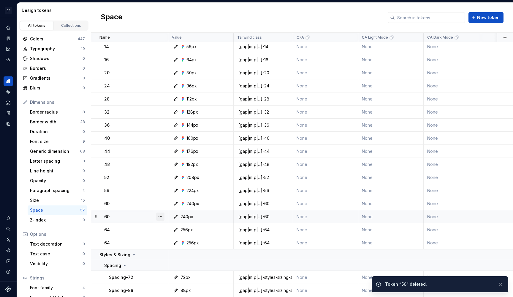
click at [160, 213] on button "button" at bounding box center [160, 216] width 8 height 8
click at [183, 242] on div "Delete token" at bounding box center [183, 247] width 51 height 10
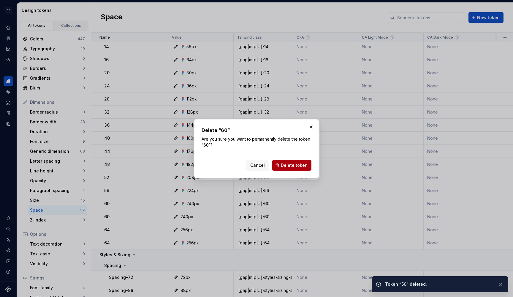
click at [285, 169] on button "Delete token" at bounding box center [291, 165] width 39 height 11
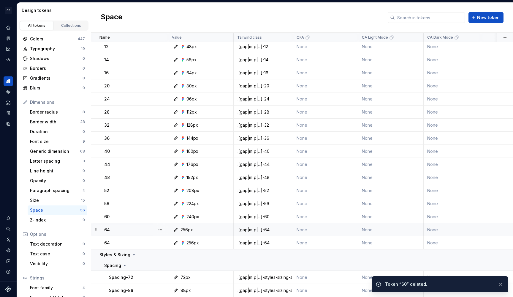
scroll to position [652, 0]
click at [160, 226] on button "button" at bounding box center [160, 229] width 8 height 8
click at [182, 260] on div "Delete token" at bounding box center [186, 260] width 39 height 6
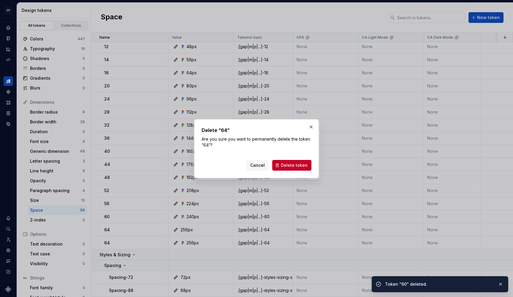
click at [294, 159] on div "Cancel Delete token" at bounding box center [257, 163] width 110 height 13
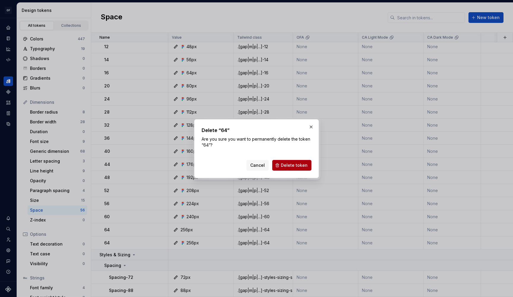
click at [294, 162] on button "Delete token" at bounding box center [291, 165] width 39 height 11
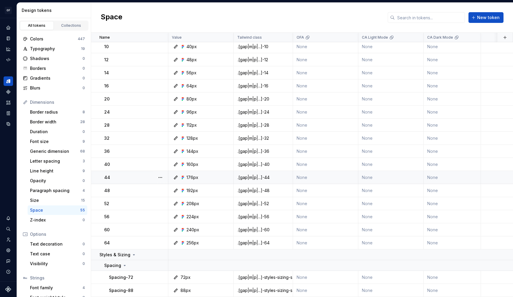
scroll to position [639, 0]
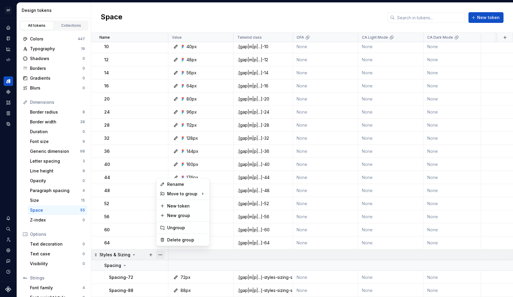
click at [158, 250] on button "button" at bounding box center [160, 254] width 8 height 8
click at [169, 240] on div "Delete group" at bounding box center [186, 240] width 39 height 6
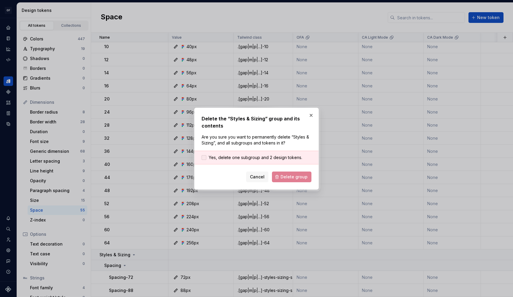
click at [258, 156] on span "Yes, delete one subgroup and 2 design tokens." at bounding box center [256, 157] width 94 height 6
click at [288, 177] on span "Delete group" at bounding box center [294, 177] width 27 height 6
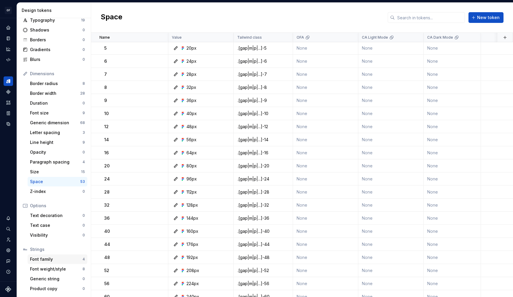
scroll to position [29, 0]
click at [63, 261] on div "Font family" at bounding box center [56, 259] width 53 height 6
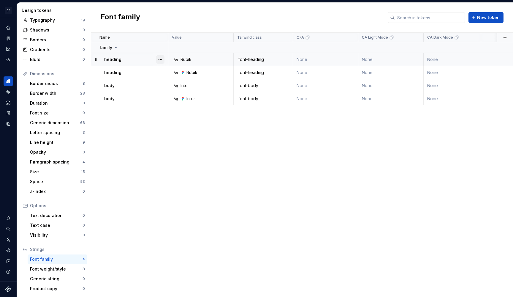
click at [160, 60] on button "button" at bounding box center [160, 59] width 8 height 8
click at [176, 95] on div "Delete token" at bounding box center [186, 93] width 39 height 6
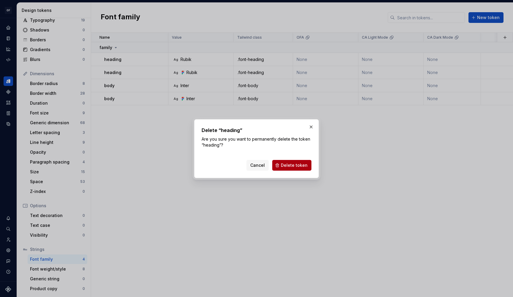
click at [288, 163] on span "Delete token" at bounding box center [294, 165] width 27 height 6
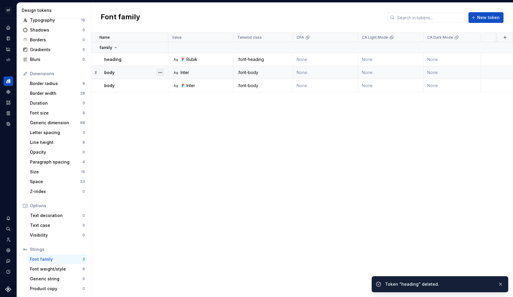
click at [163, 71] on button "button" at bounding box center [160, 72] width 8 height 8
click at [180, 107] on div "Delete token" at bounding box center [186, 106] width 39 height 6
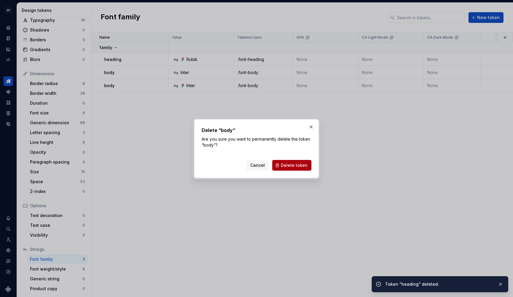
click at [292, 161] on button "Delete token" at bounding box center [291, 165] width 39 height 11
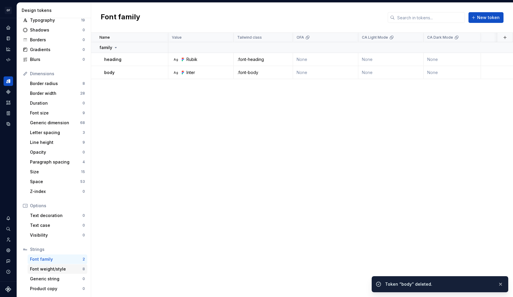
click at [75, 268] on div "Font weight/style" at bounding box center [56, 269] width 53 height 6
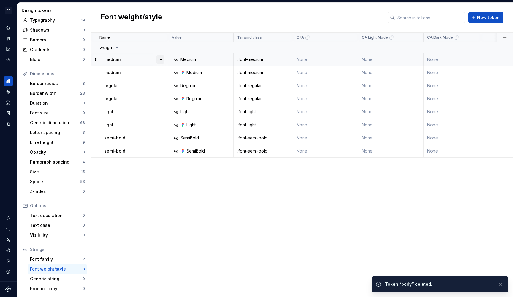
click at [158, 61] on button "button" at bounding box center [160, 59] width 8 height 8
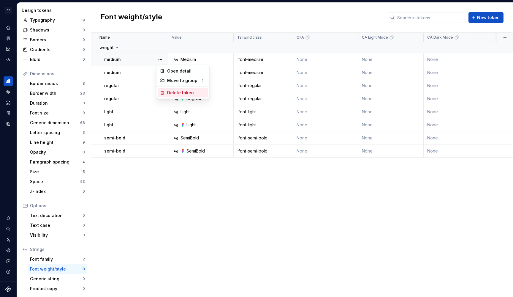
click at [173, 90] on div "Delete token" at bounding box center [186, 93] width 39 height 6
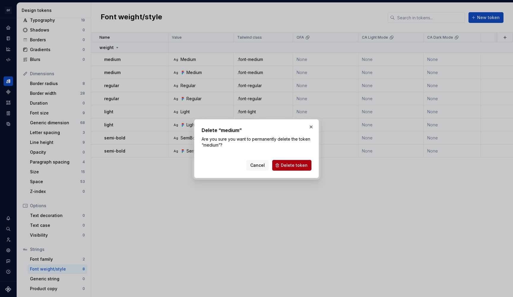
click at [281, 163] on button "Delete token" at bounding box center [291, 165] width 39 height 11
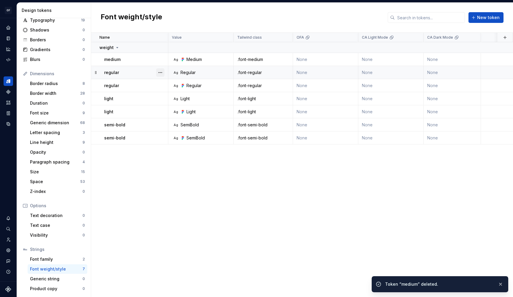
click at [162, 72] on button "button" at bounding box center [160, 72] width 8 height 8
click at [182, 108] on div "Delete token" at bounding box center [186, 106] width 39 height 6
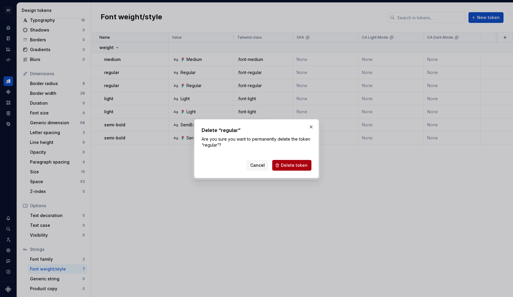
click at [298, 167] on span "Delete token" at bounding box center [294, 165] width 27 height 6
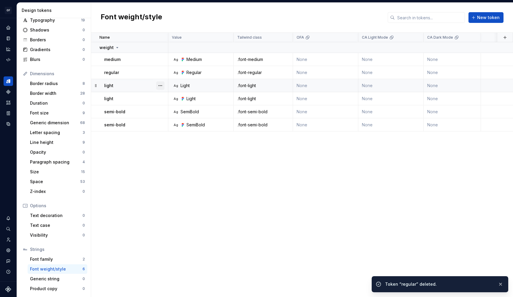
click at [159, 86] on button "button" at bounding box center [160, 85] width 8 height 8
click at [184, 116] on div "Delete token" at bounding box center [186, 119] width 39 height 6
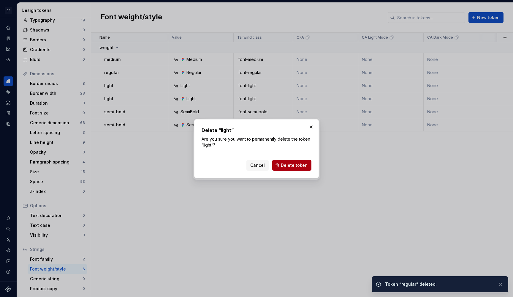
click at [296, 165] on span "Delete token" at bounding box center [294, 165] width 27 height 6
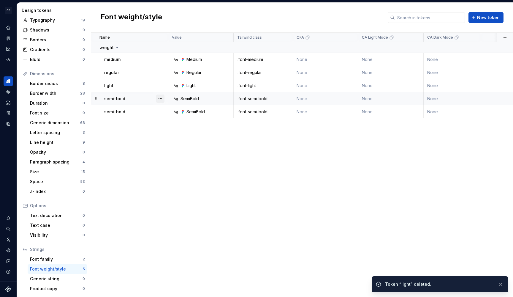
click at [160, 97] on button "button" at bounding box center [160, 98] width 8 height 8
click at [187, 129] on div "Delete token" at bounding box center [186, 132] width 39 height 6
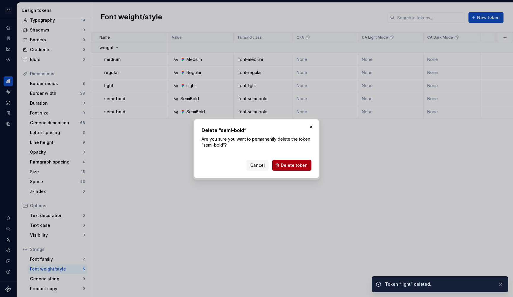
click at [288, 162] on button "Delete token" at bounding box center [291, 165] width 39 height 11
